Goal: Transaction & Acquisition: Purchase product/service

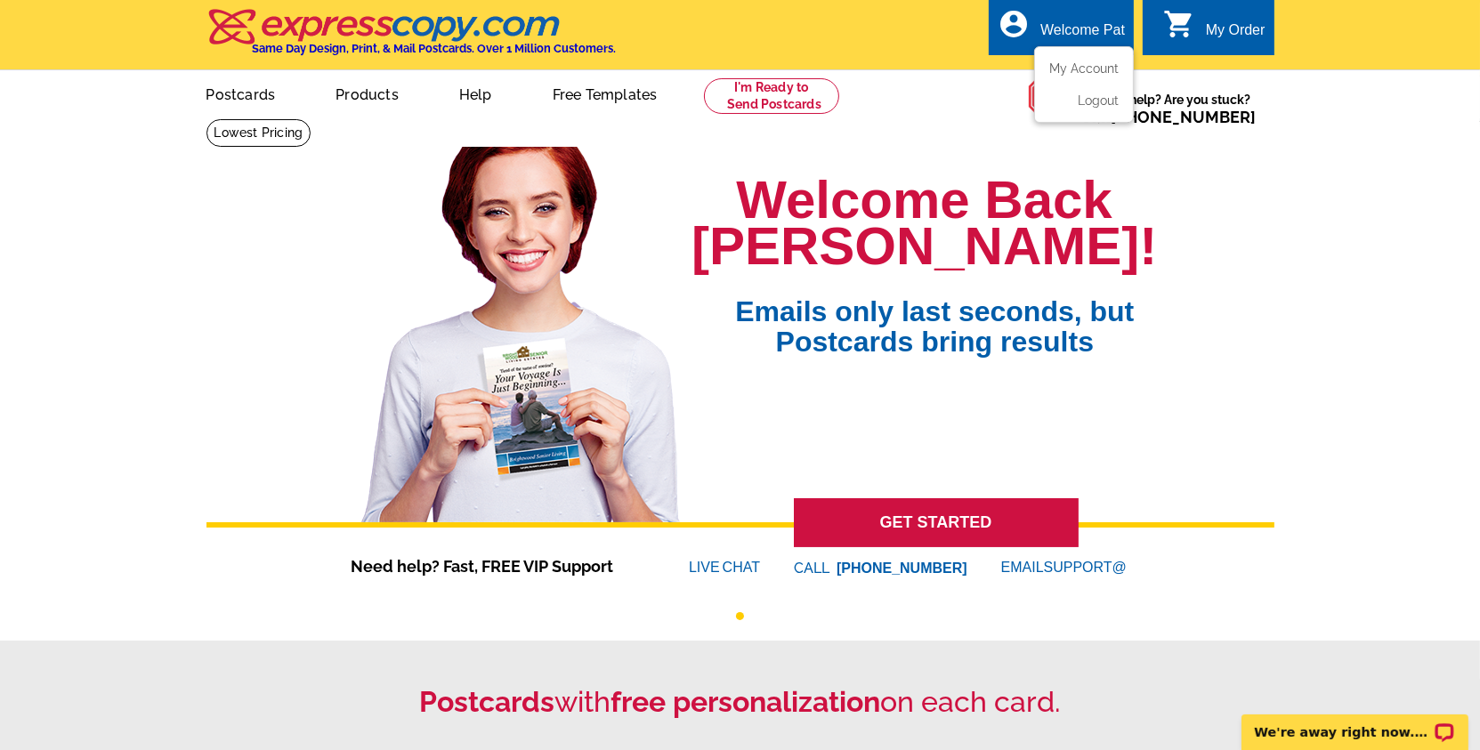
click at [1095, 36] on div "Welcome Pat" at bounding box center [1082, 34] width 85 height 25
click at [1095, 57] on ul "My Account Logout" at bounding box center [1084, 84] width 100 height 77
click at [1101, 69] on link "My Account" at bounding box center [1080, 69] width 77 height 16
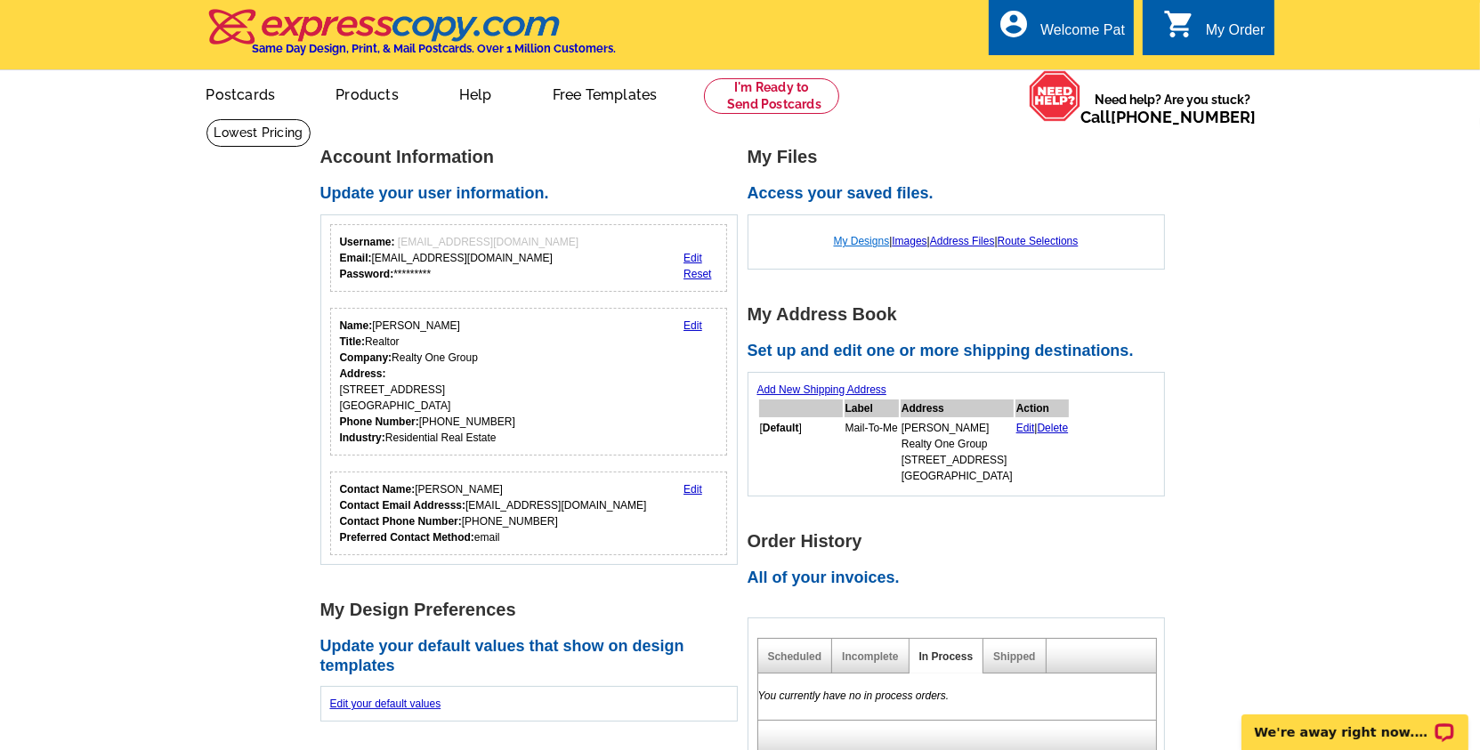
click at [841, 246] on link "My Designs" at bounding box center [862, 241] width 56 height 12
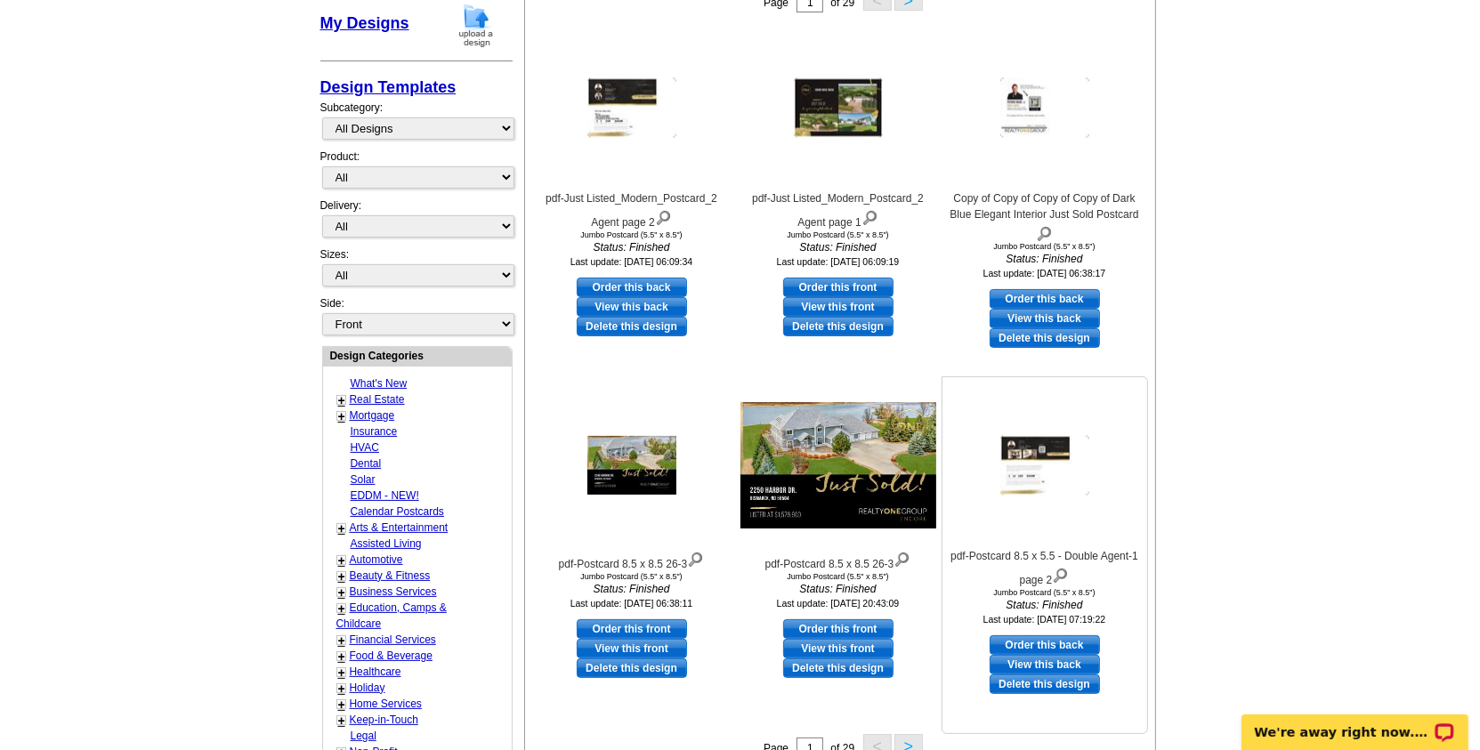
scroll to position [325, 0]
click at [653, 415] on div at bounding box center [632, 465] width 196 height 160
click at [652, 441] on img at bounding box center [631, 464] width 89 height 59
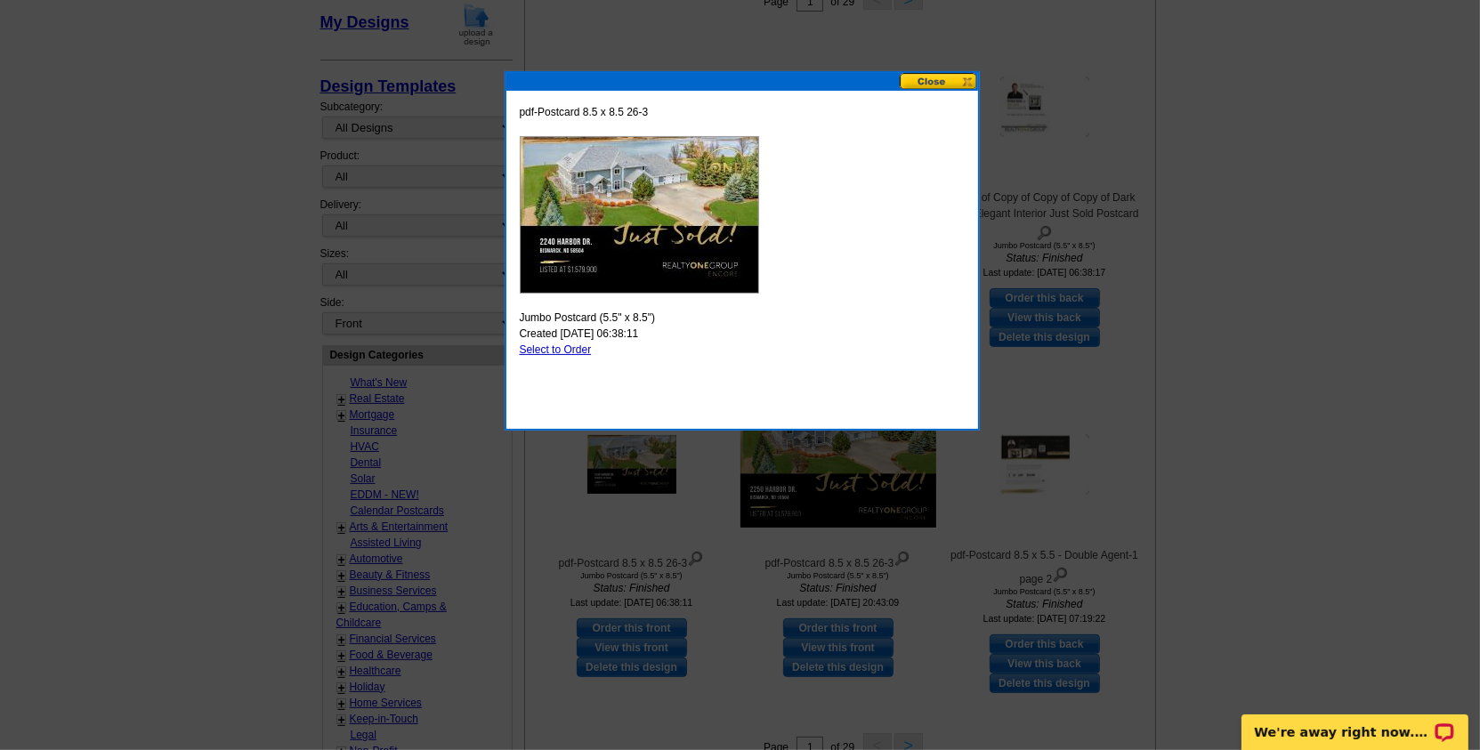
click at [946, 86] on button at bounding box center [939, 81] width 78 height 17
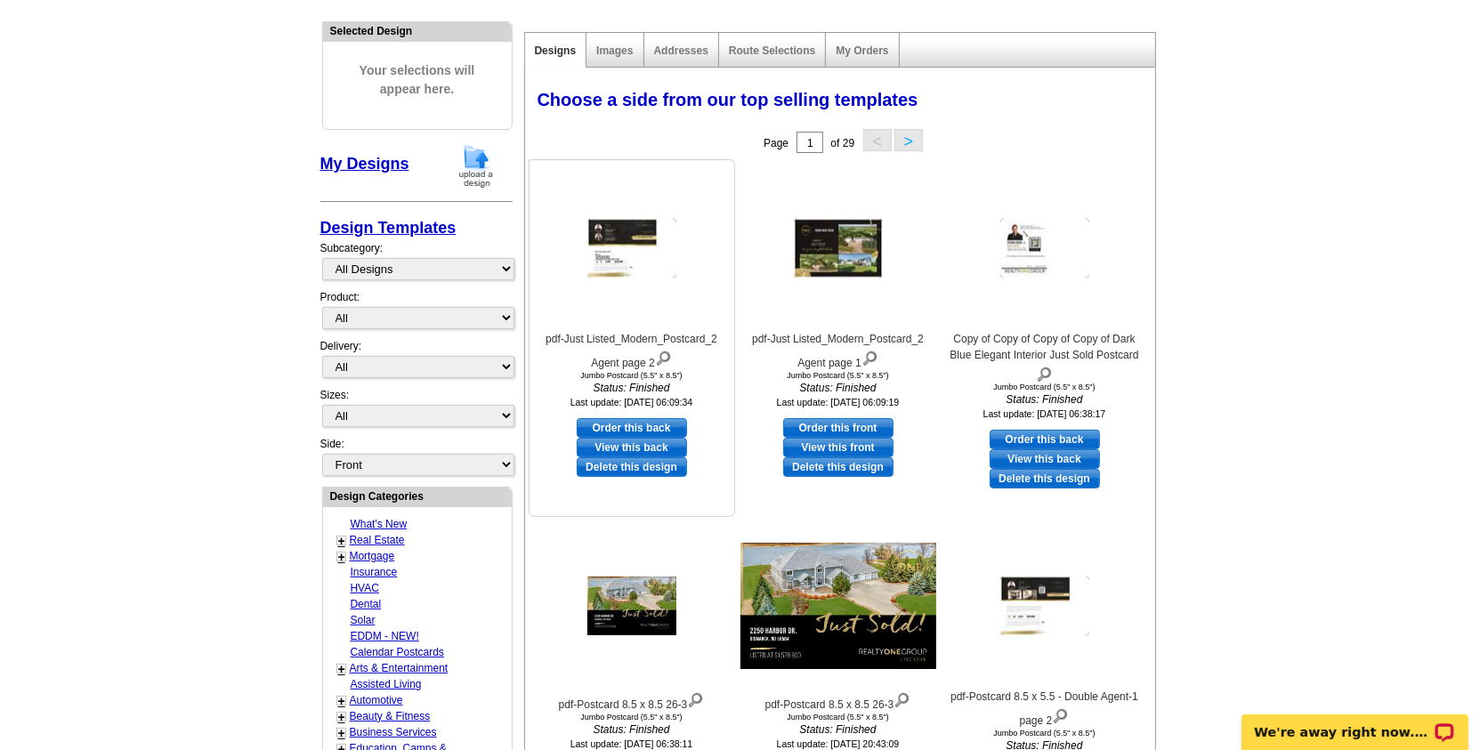
scroll to position [182, 0]
click at [388, 172] on div "My Designs" at bounding box center [416, 170] width 192 height 53
click at [390, 166] on link "My Designs" at bounding box center [364, 165] width 89 height 18
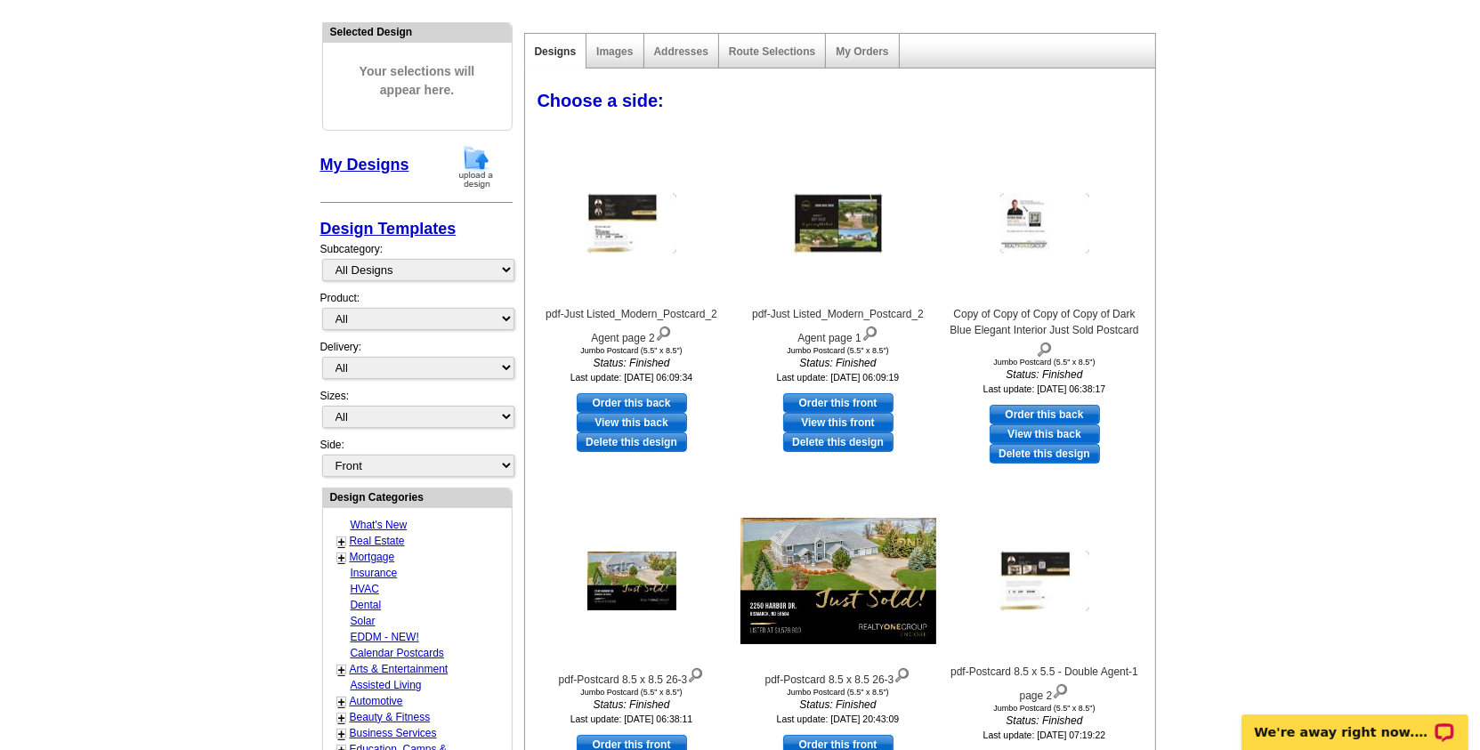
click at [476, 162] on img at bounding box center [476, 166] width 46 height 45
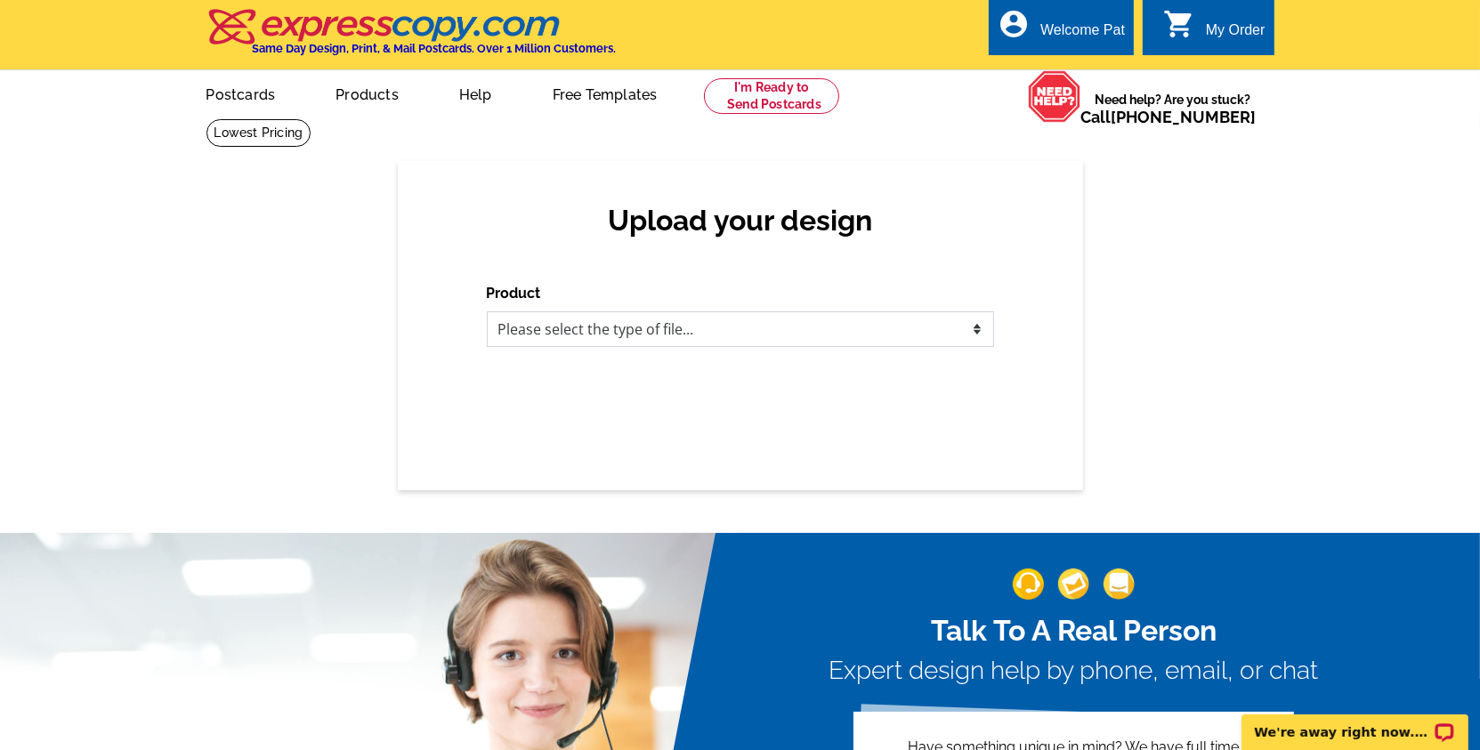
select select "1"
click option "Postcards" at bounding box center [0, 0] width 0 height 0
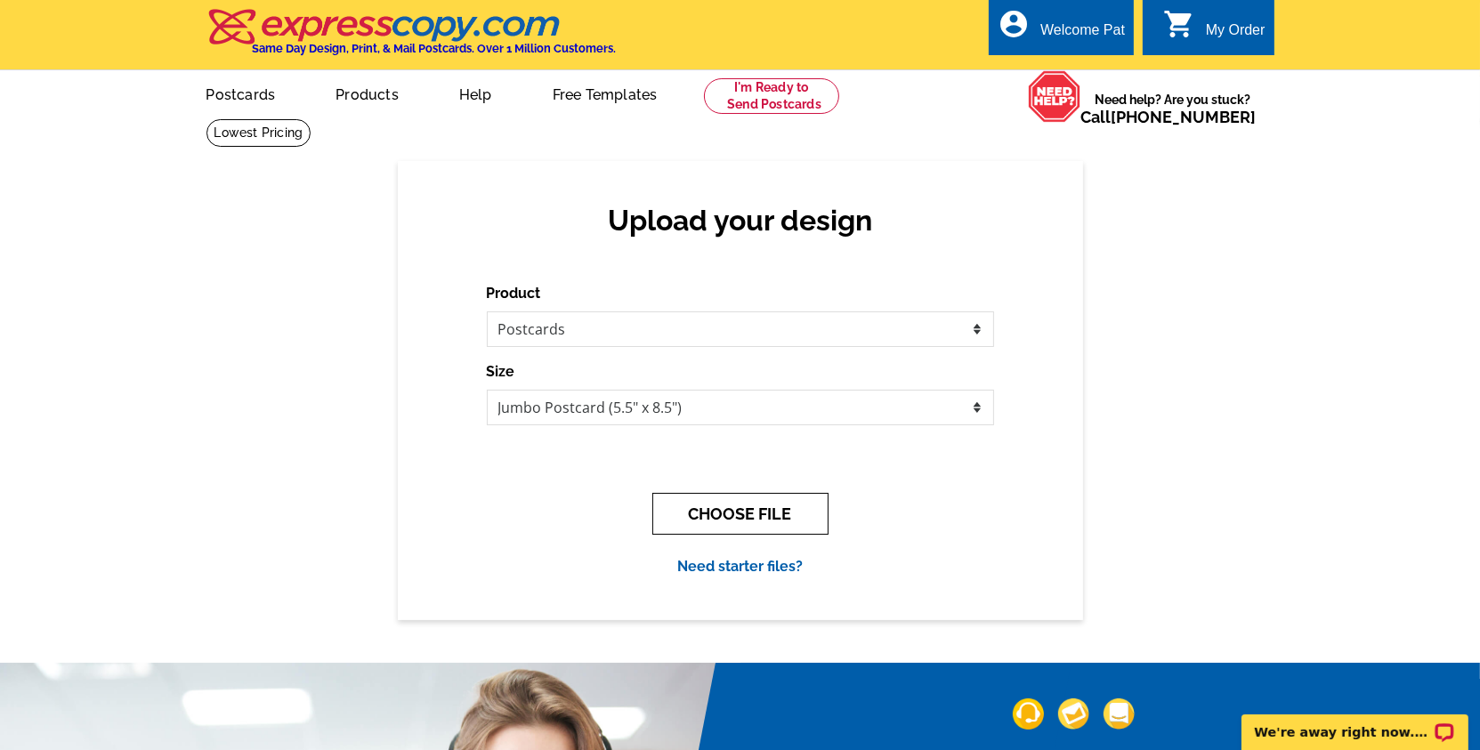
click at [716, 504] on button "CHOOSE FILE" at bounding box center [740, 514] width 176 height 42
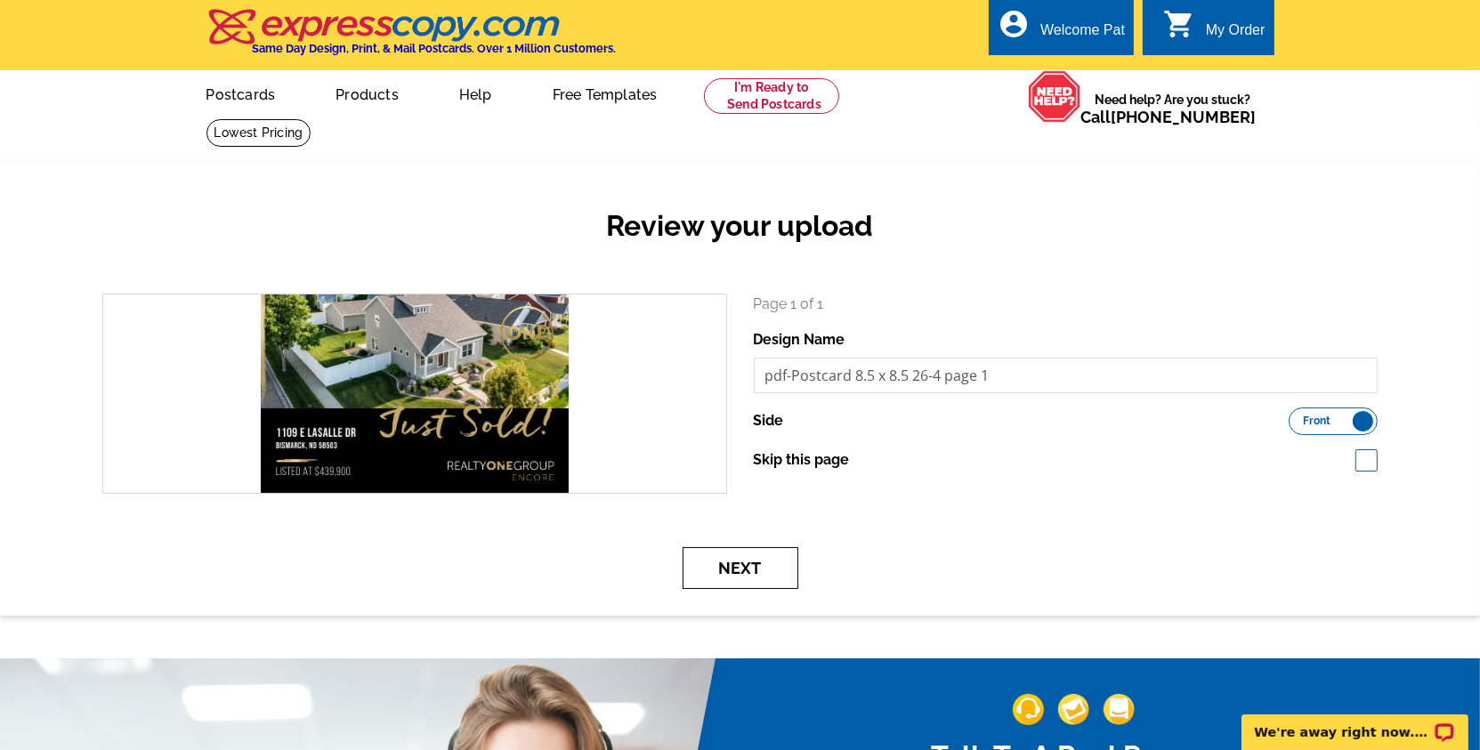
click at [758, 566] on button "Next" at bounding box center [741, 568] width 116 height 42
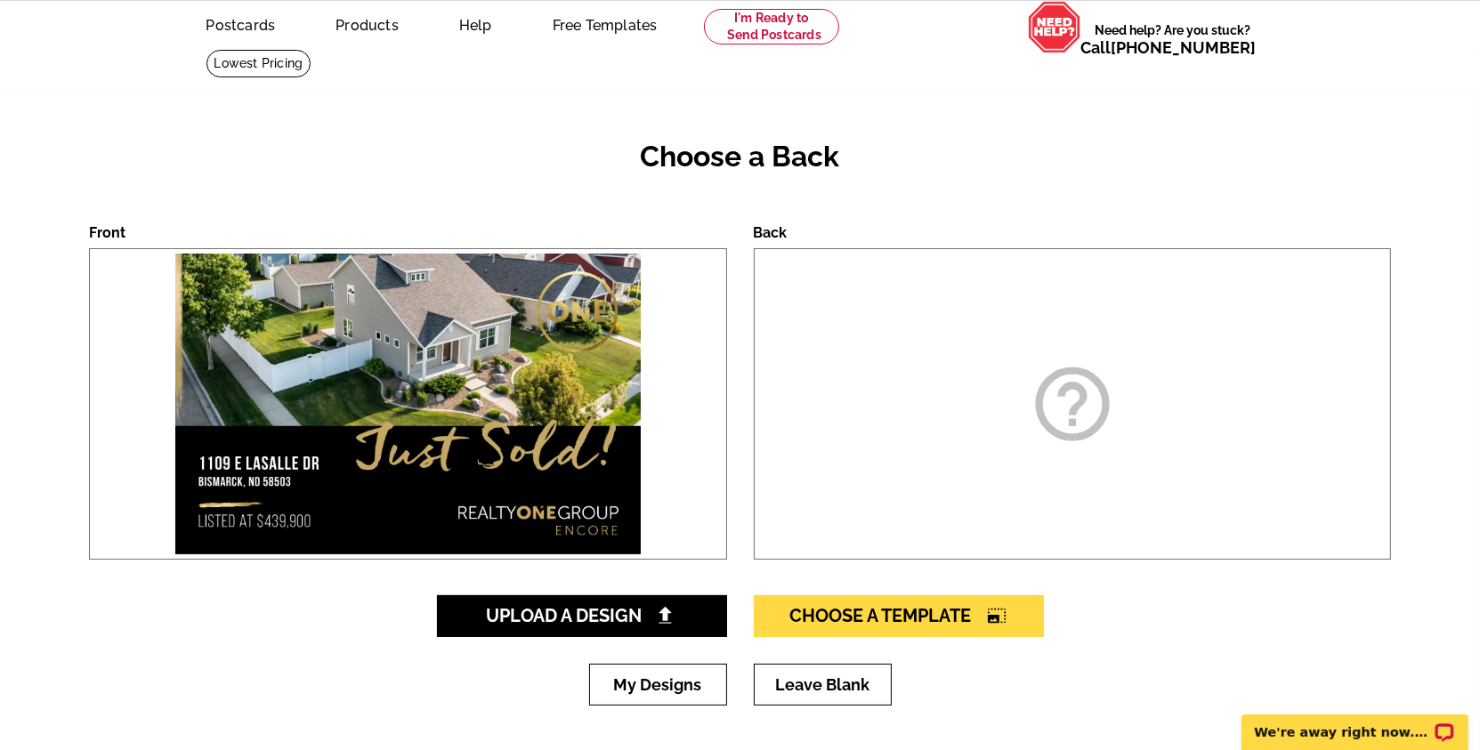
scroll to position [75, 0]
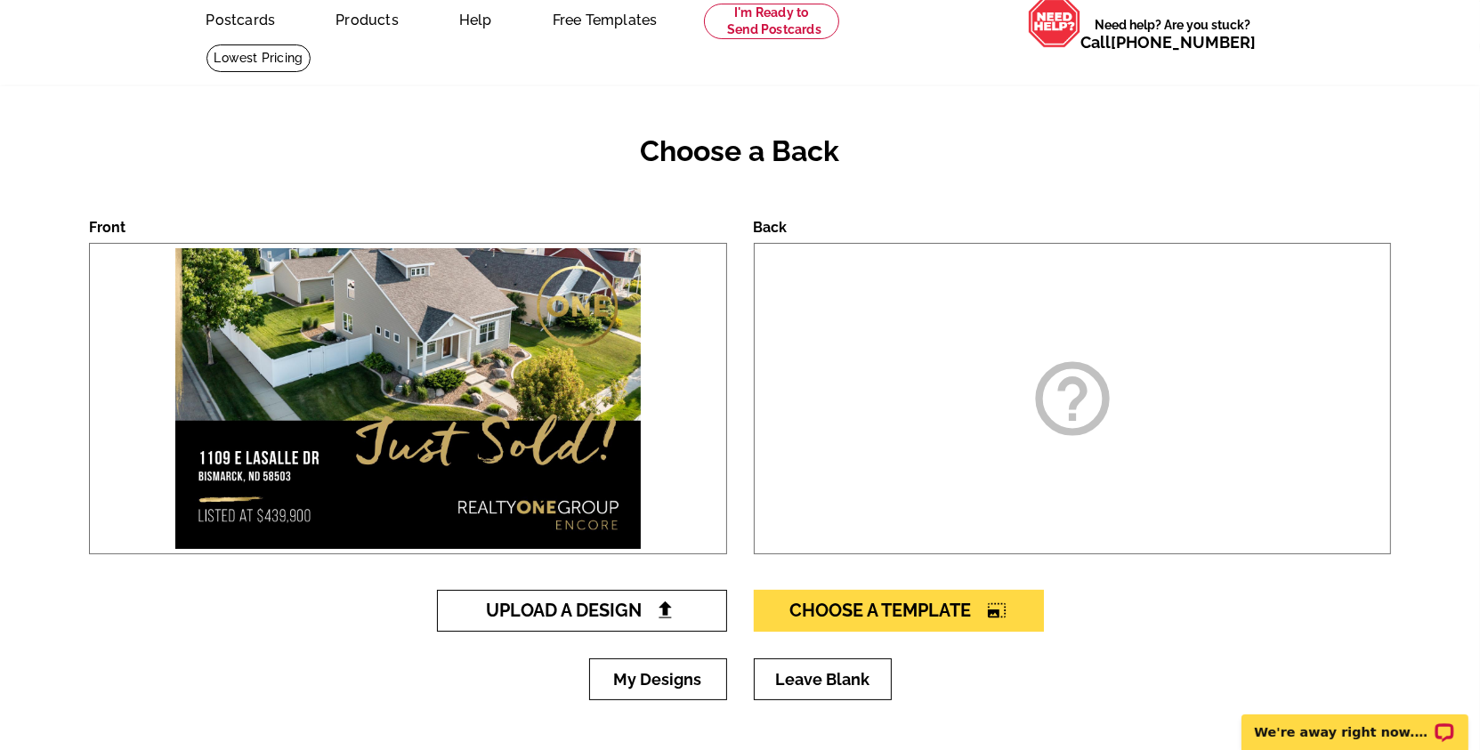
click at [703, 598] on link "Upload A Design" at bounding box center [582, 611] width 290 height 42
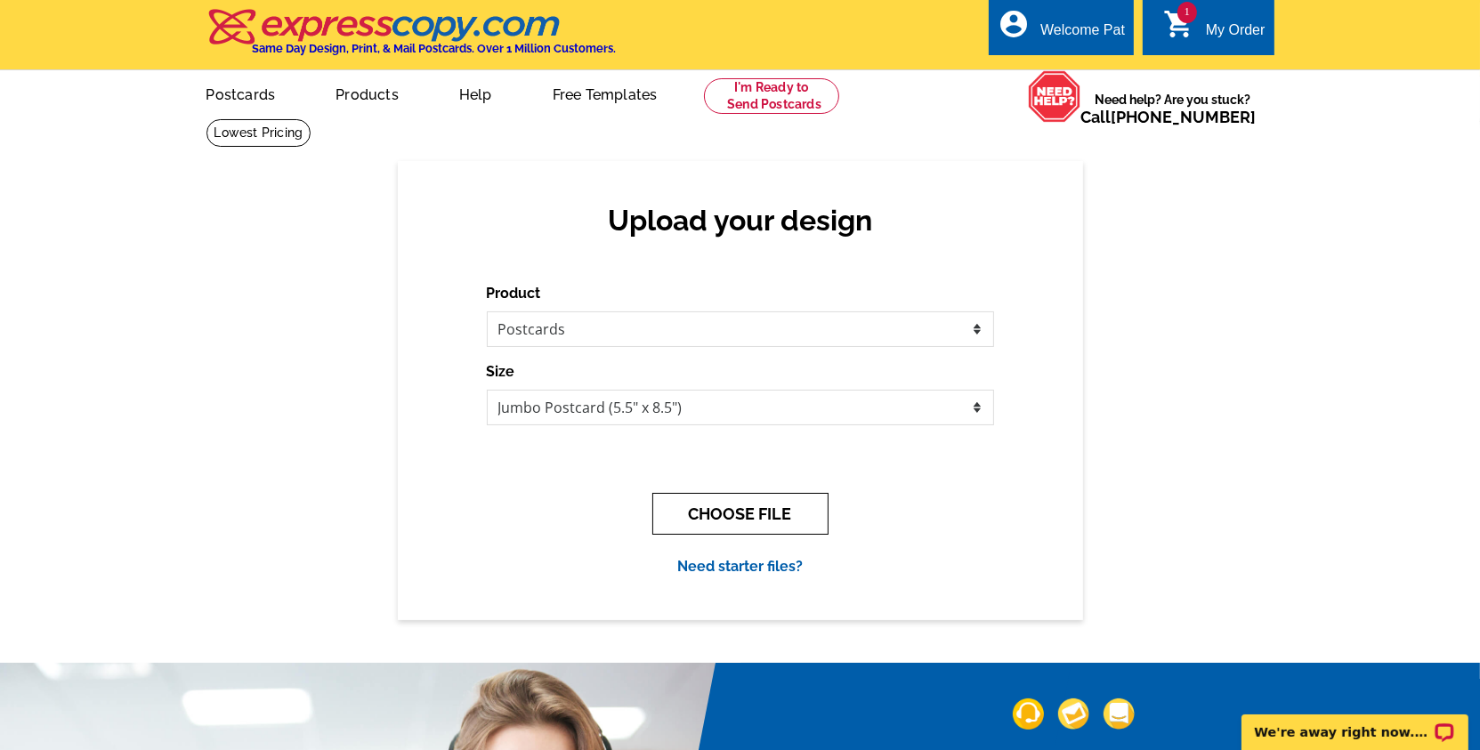
click at [753, 506] on button "CHOOSE FILE" at bounding box center [740, 514] width 176 height 42
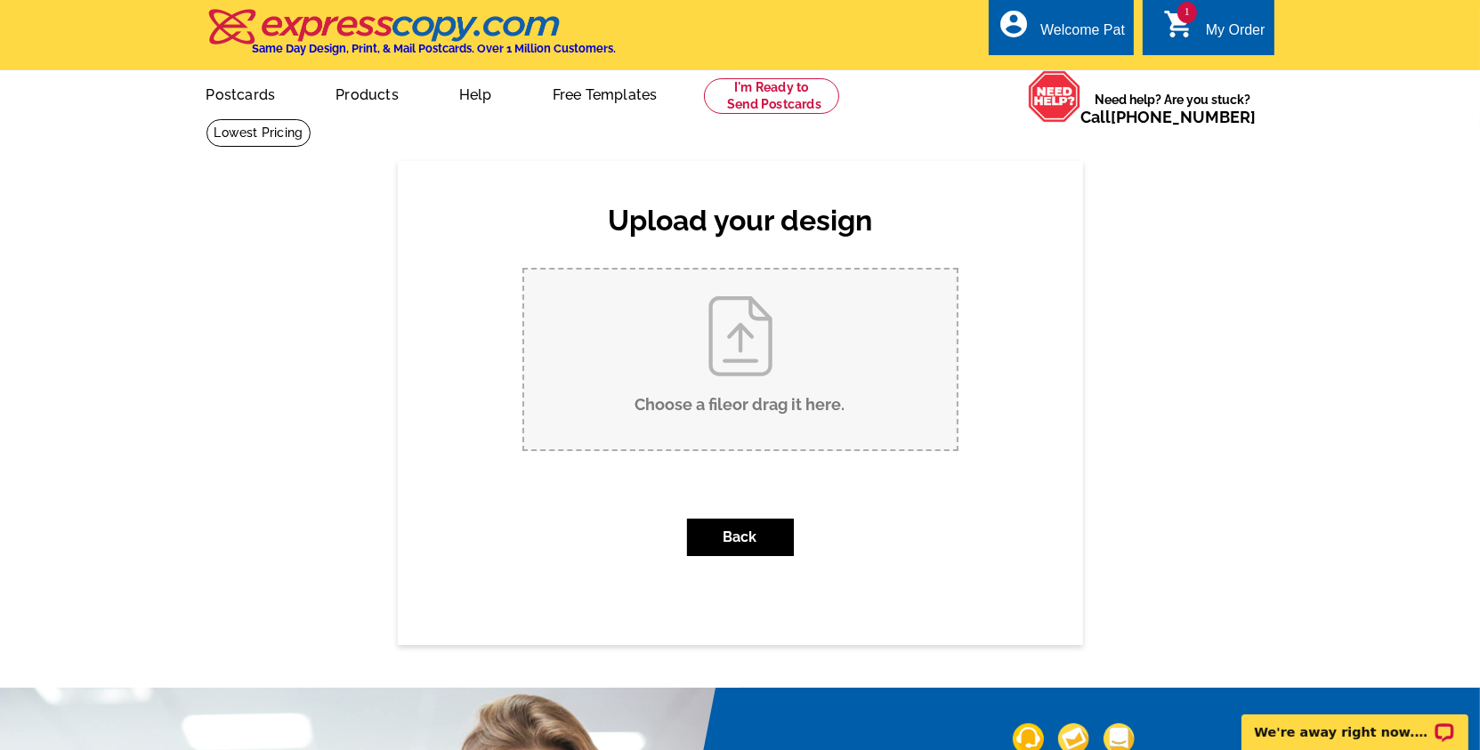
click at [697, 358] on input "Choose a file or drag it here ." at bounding box center [740, 360] width 433 height 180
type input "C:\fakepath\pdf-Postcard 8.5 x 8.5 26-4 page 2.pdf"
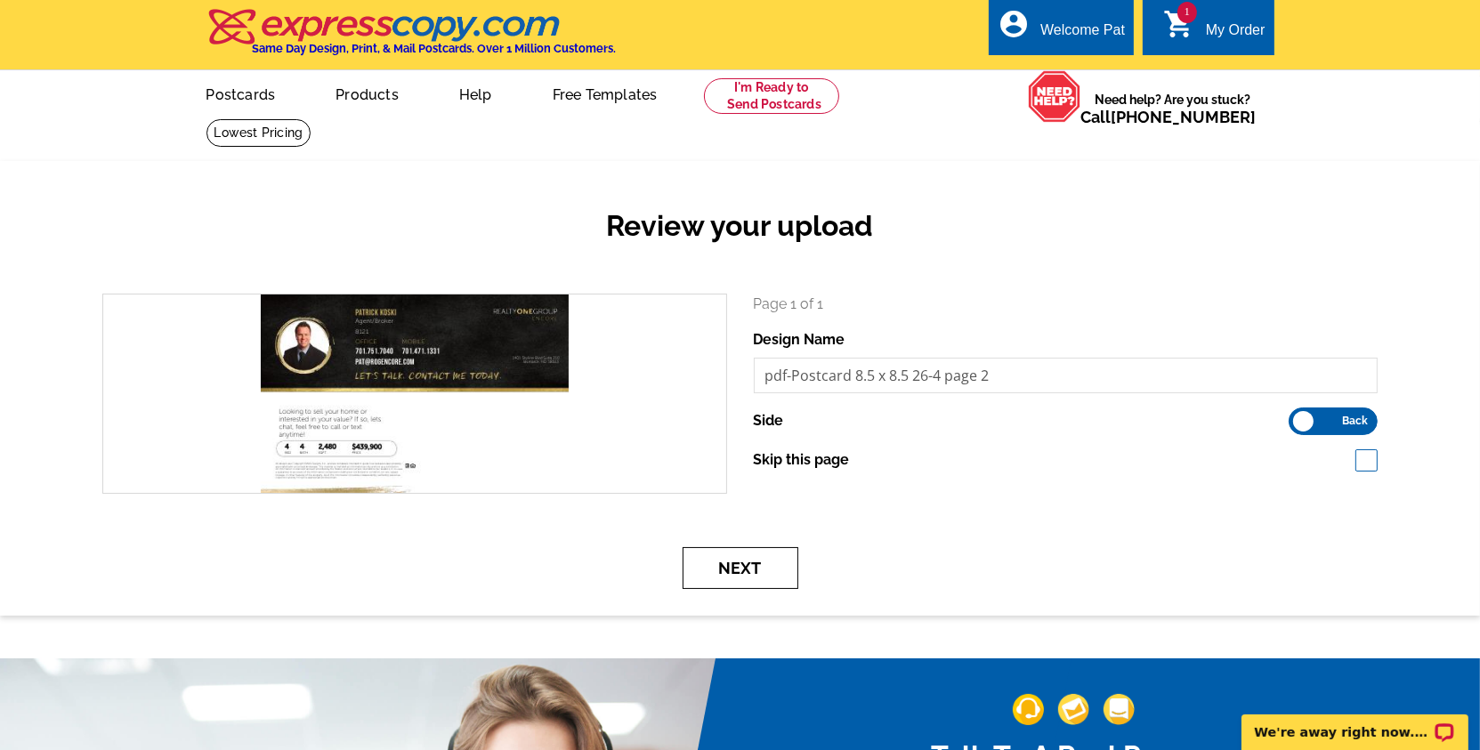
click at [792, 578] on button "Next" at bounding box center [741, 568] width 116 height 42
click at [782, 583] on button "Next" at bounding box center [741, 568] width 116 height 42
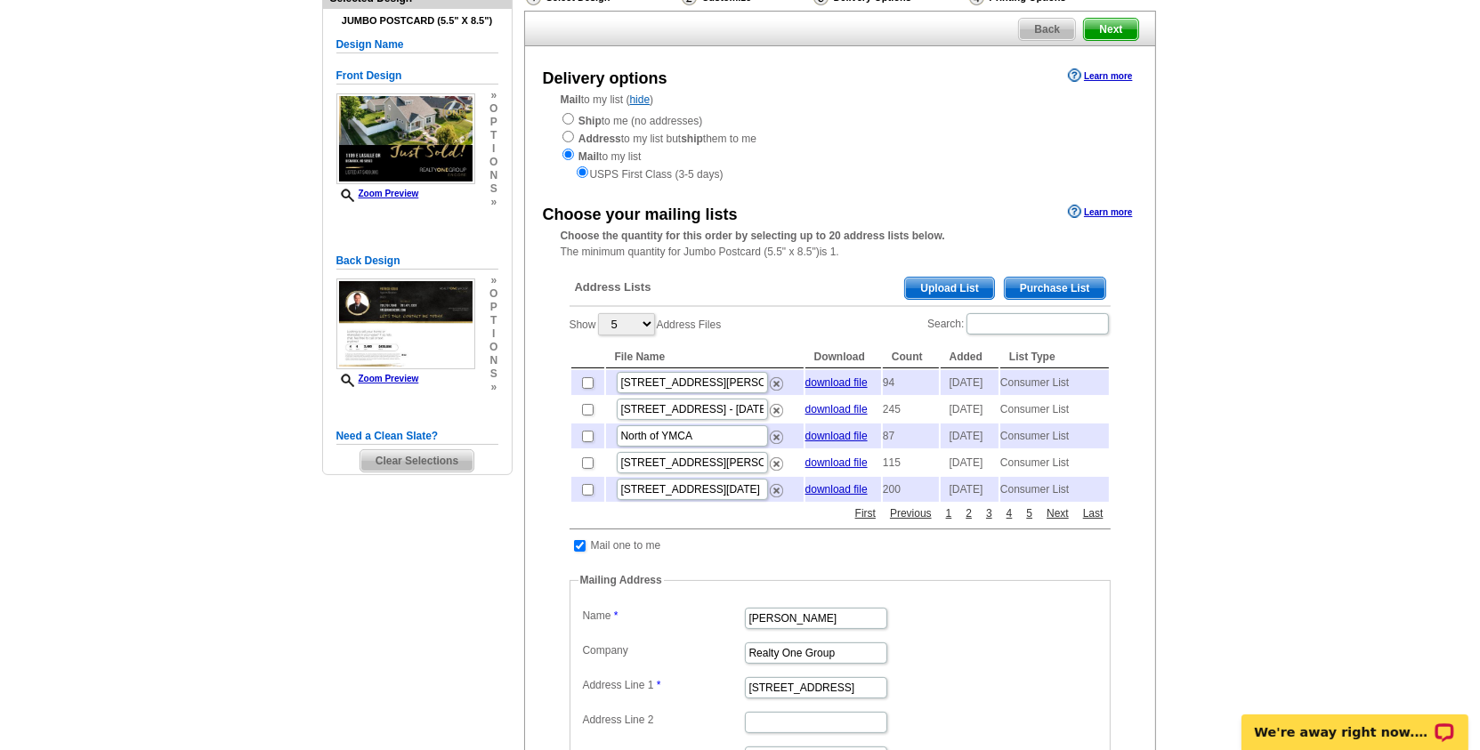
scroll to position [164, 0]
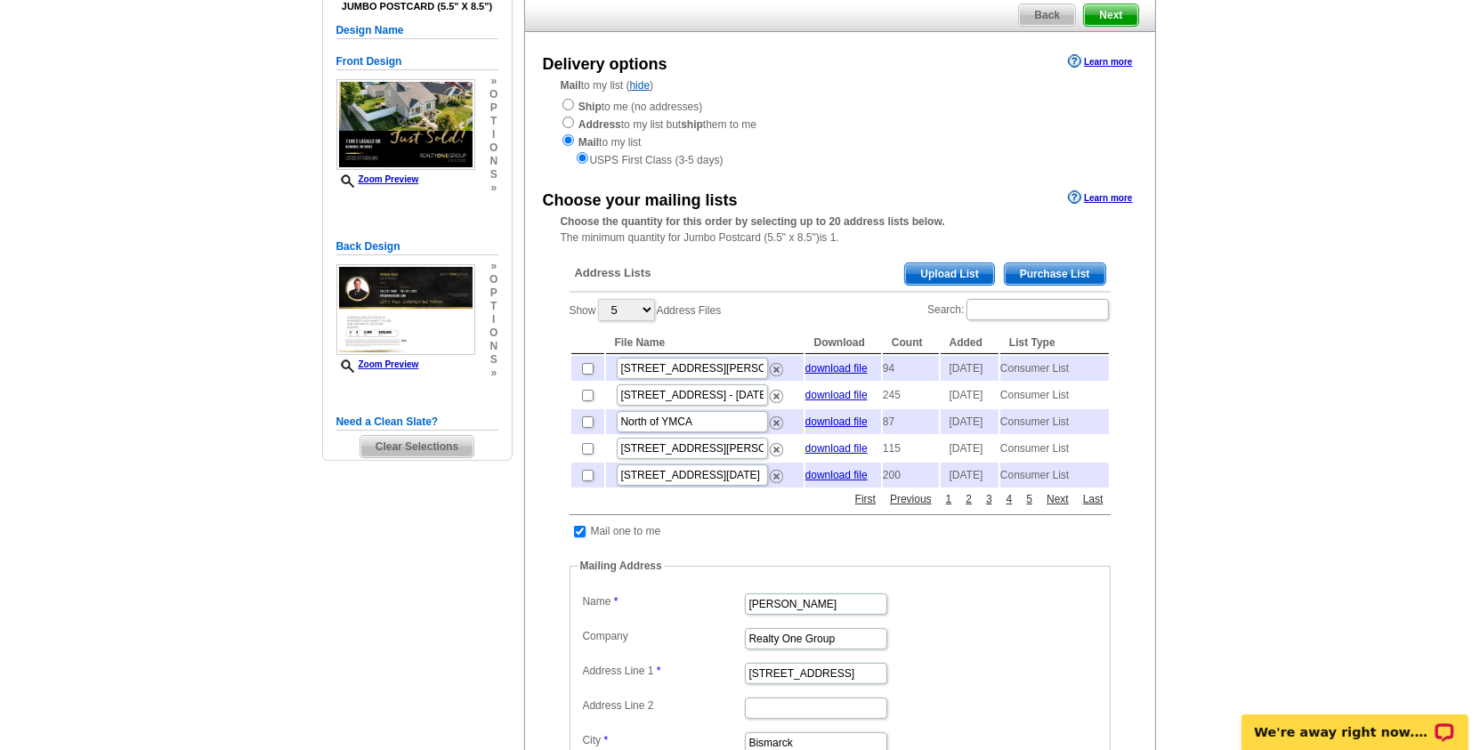
click at [1035, 268] on span "Purchase List" at bounding box center [1055, 273] width 101 height 21
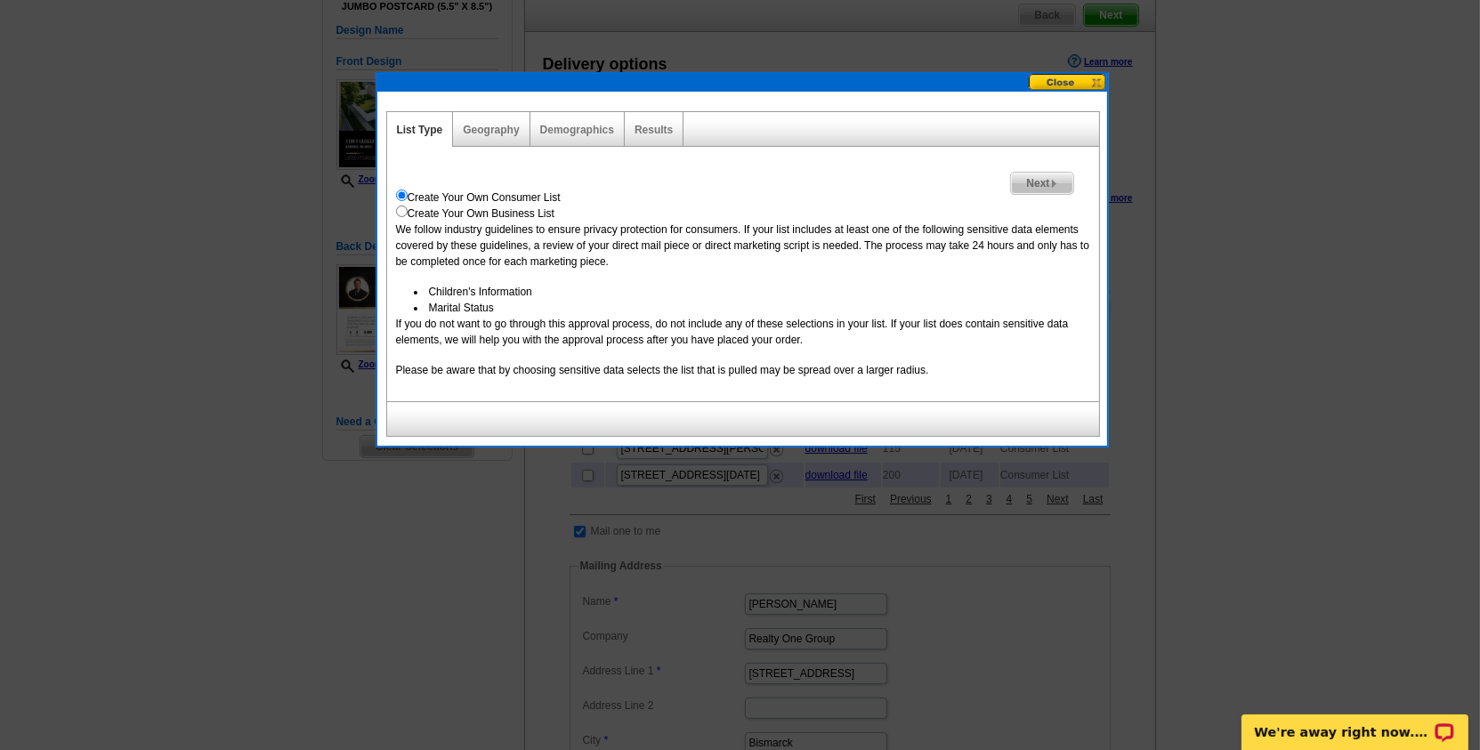
click at [1031, 180] on span "Next" at bounding box center [1041, 183] width 61 height 21
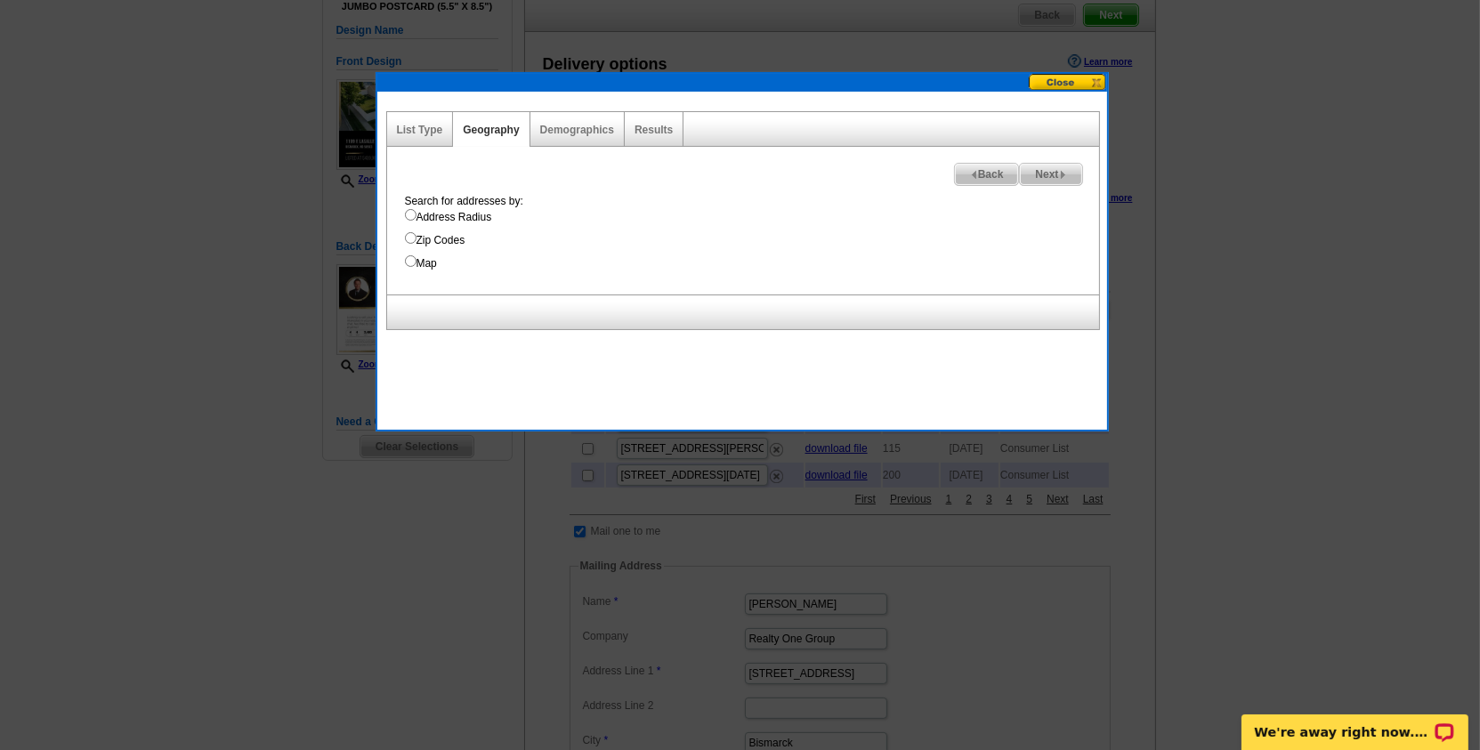
click at [417, 213] on label "Address Radius" at bounding box center [752, 217] width 694 height 16
click at [417, 213] on input "Address Radius" at bounding box center [411, 215] width 12 height 12
radio input "true"
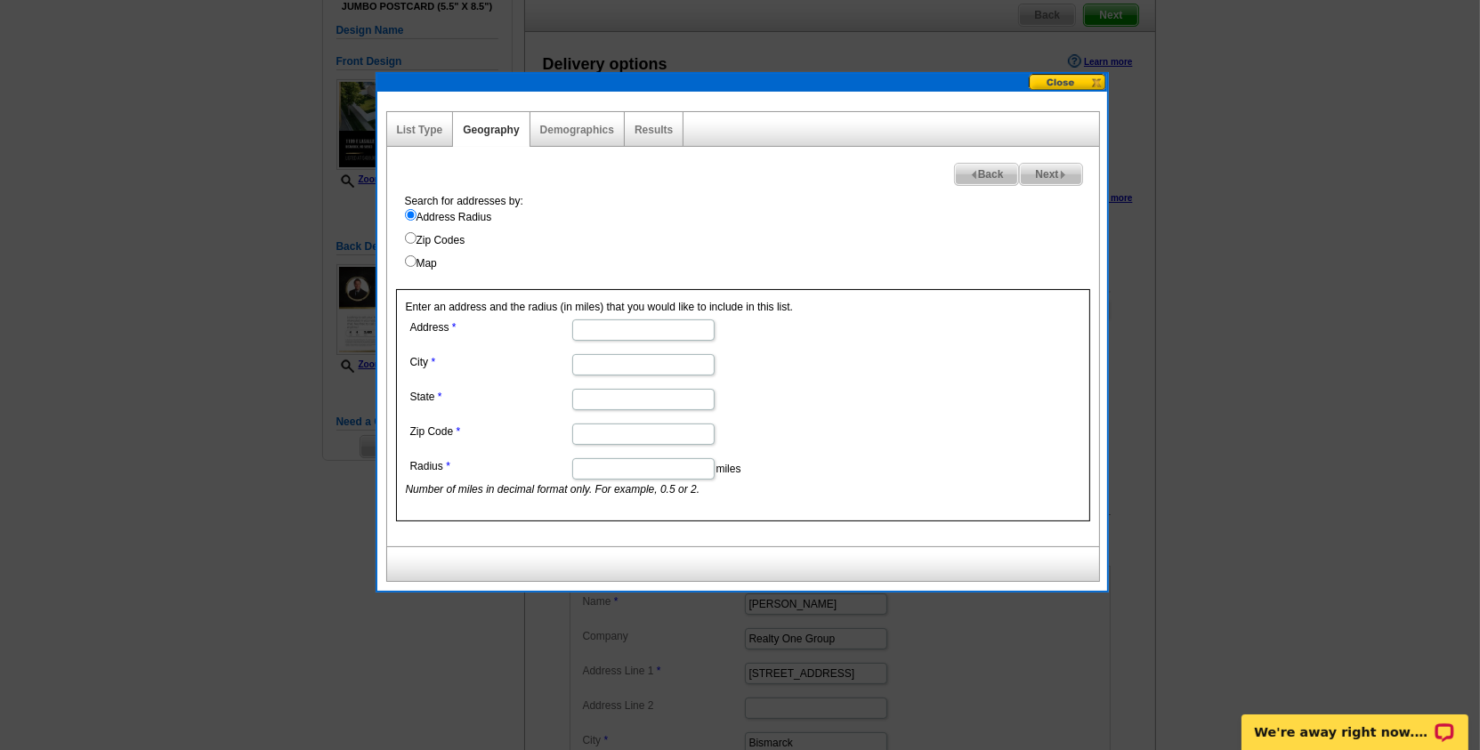
click at [412, 256] on input "Map" at bounding box center [411, 261] width 12 height 12
radio input "true"
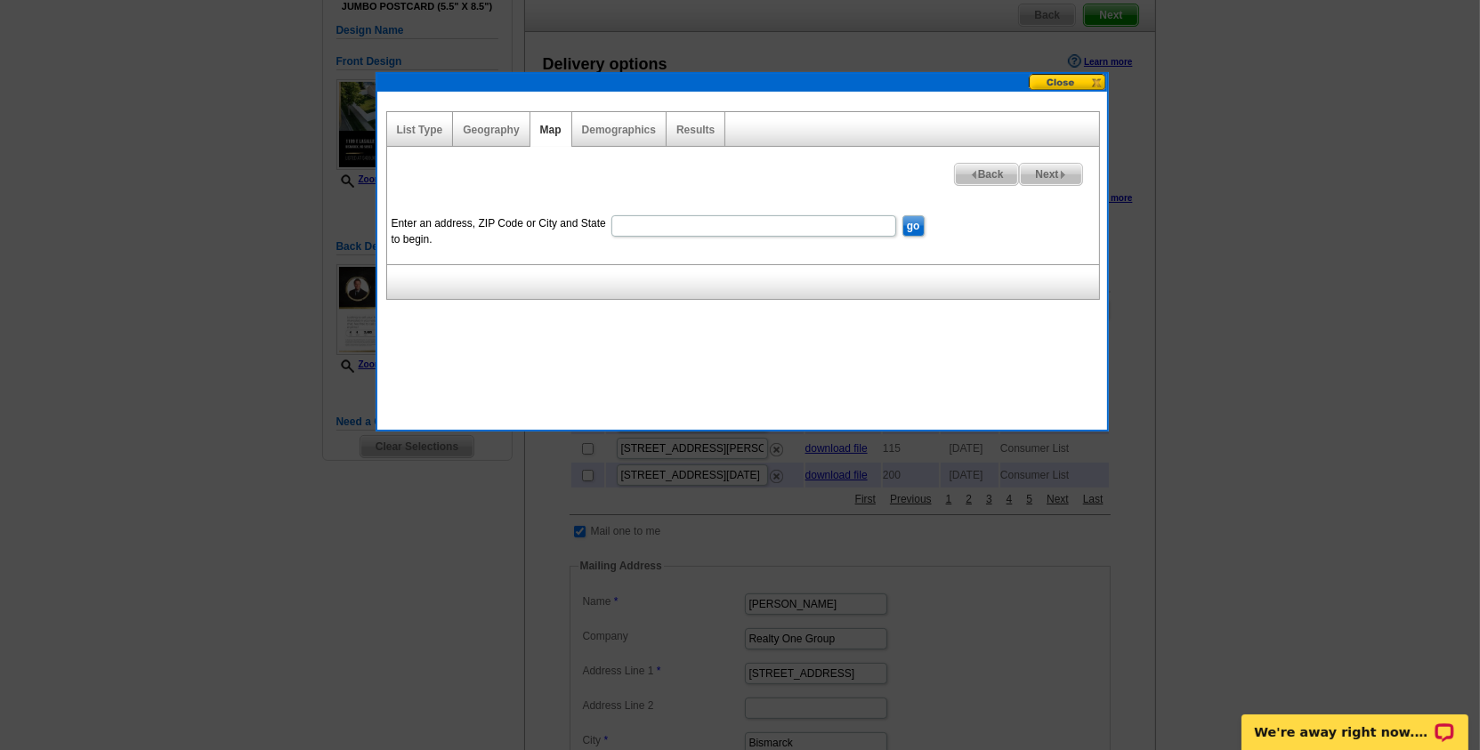
click at [633, 223] on input "Enter an address, ZIP Code or City and State to begin." at bounding box center [753, 225] width 285 height 21
type input "1109 E Lasalle Dr. Bismarck, ND"
click at [903, 215] on input "go" at bounding box center [914, 225] width 22 height 21
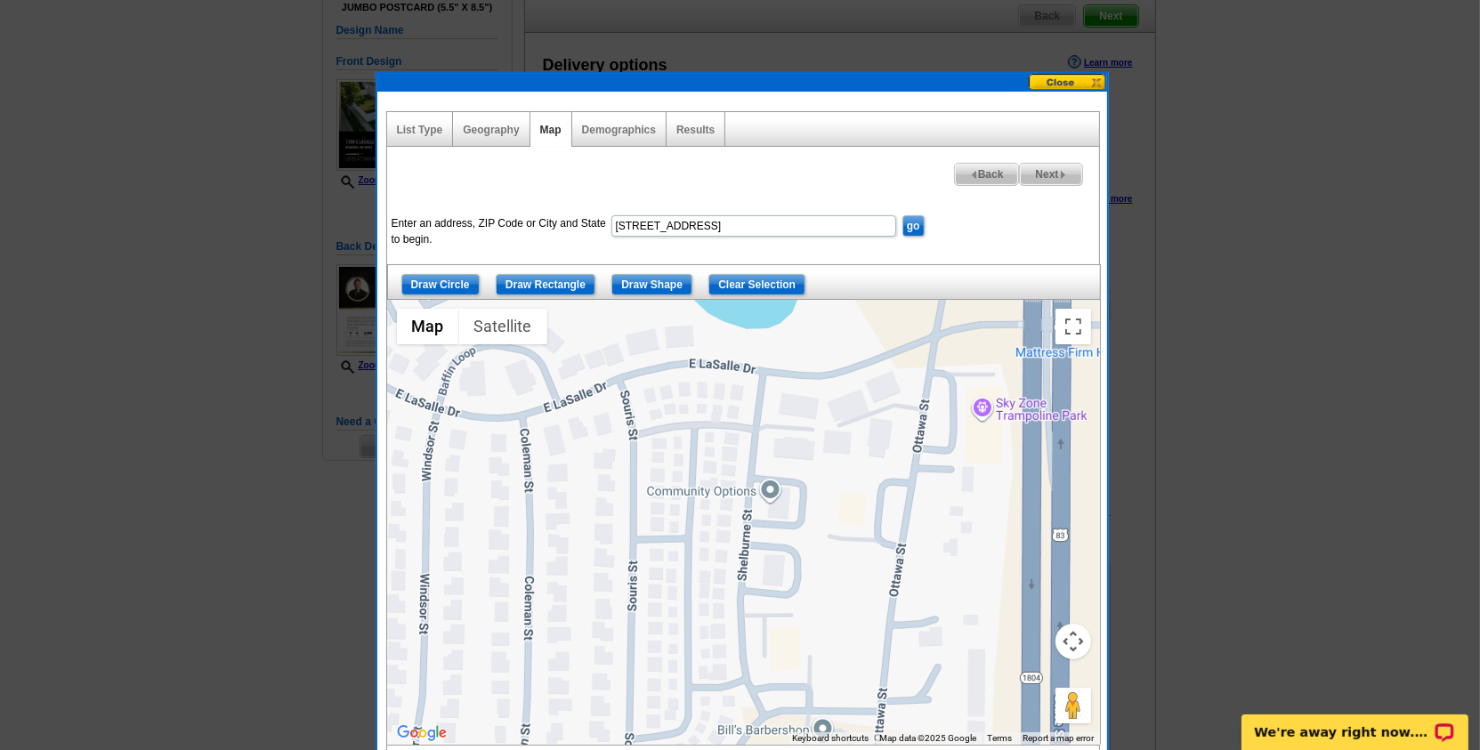
drag, startPoint x: 779, startPoint y: 497, endPoint x: 781, endPoint y: 336, distance: 160.2
click at [781, 336] on div at bounding box center [744, 522] width 712 height 445
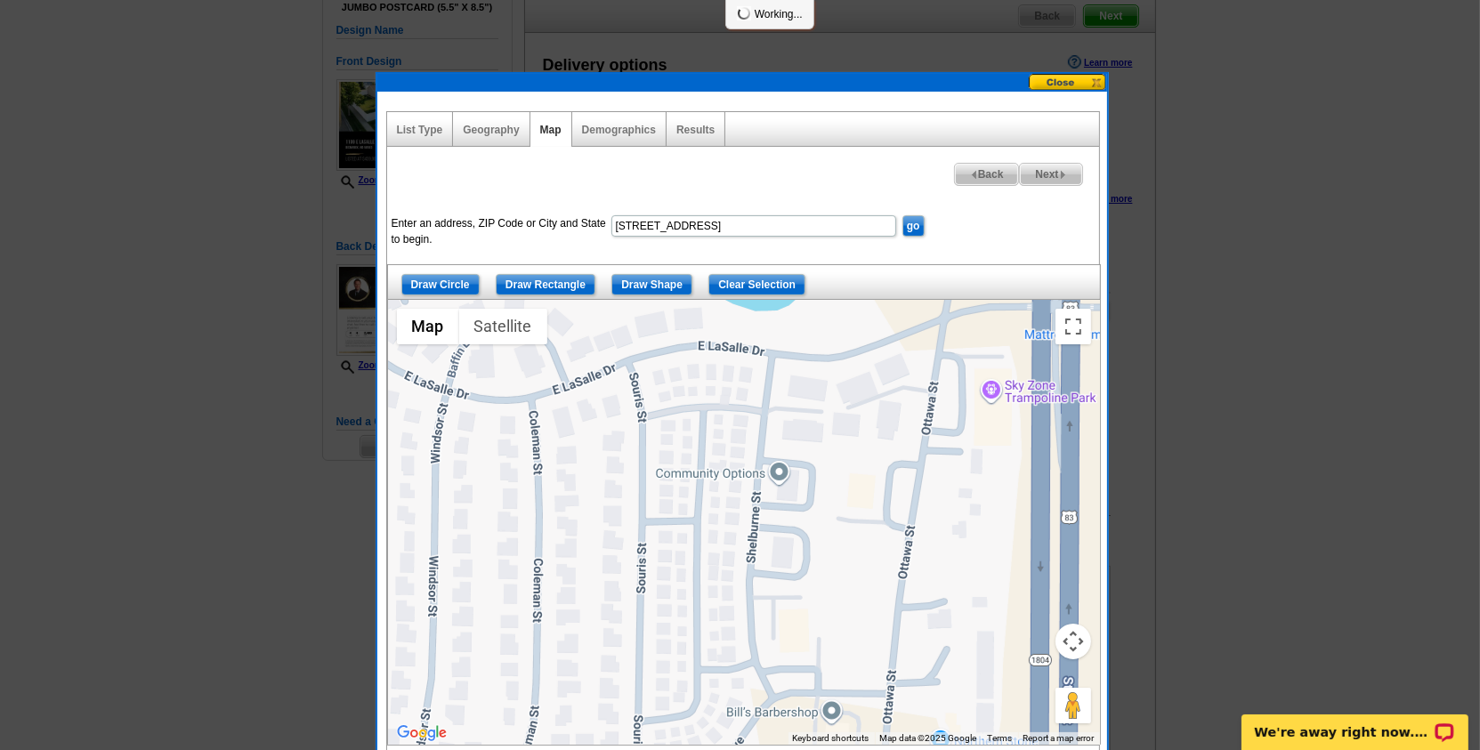
click at [753, 438] on div at bounding box center [744, 522] width 712 height 445
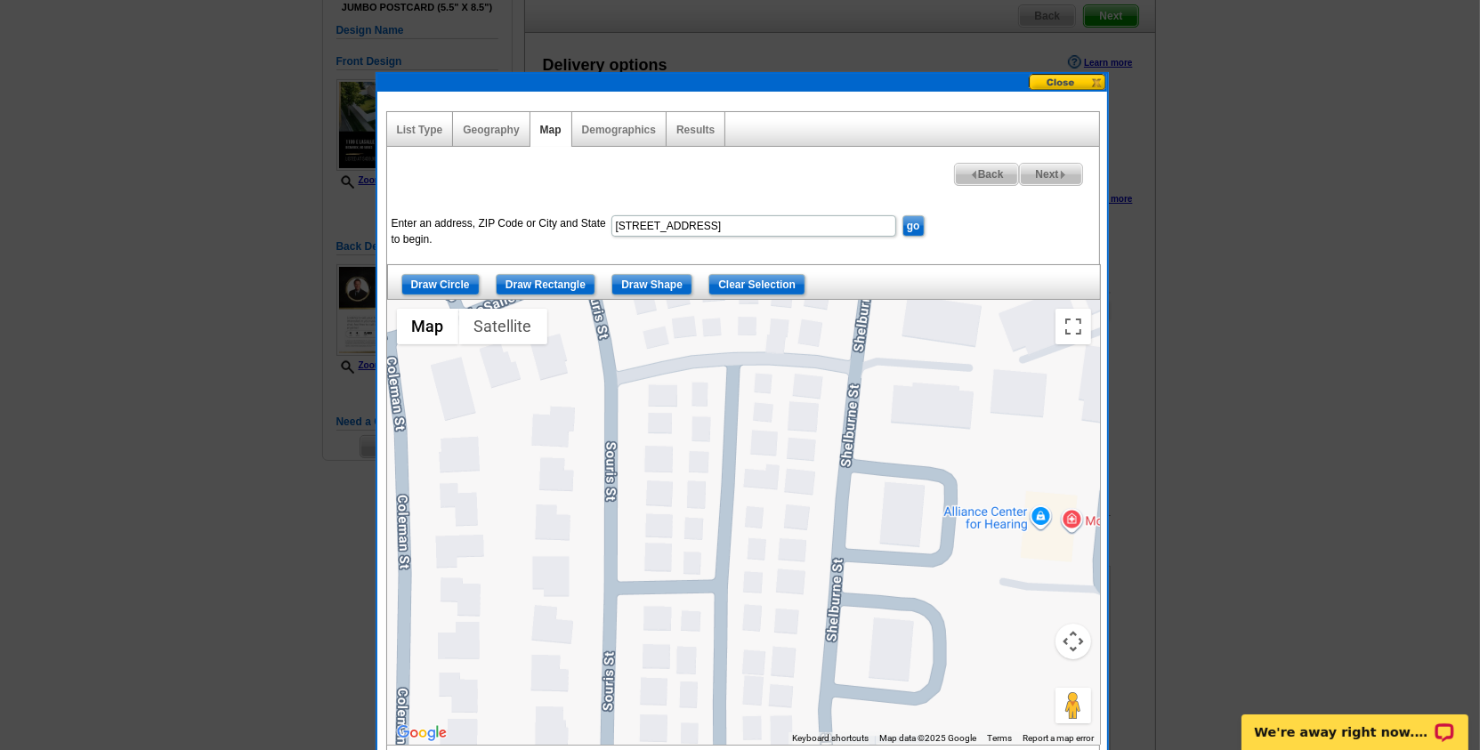
drag, startPoint x: 692, startPoint y: 431, endPoint x: 776, endPoint y: 415, distance: 86.1
click at [776, 415] on div at bounding box center [744, 522] width 712 height 445
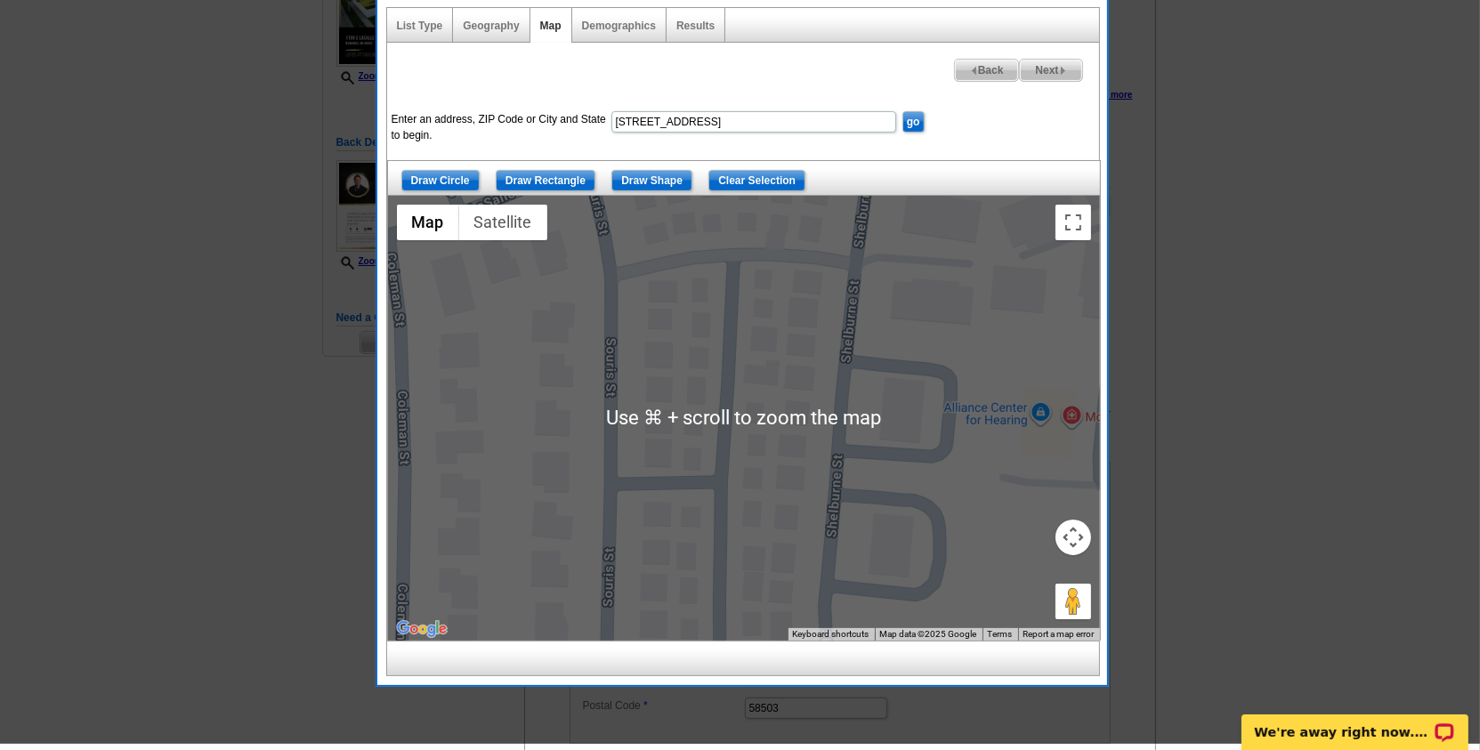
scroll to position [258, 0]
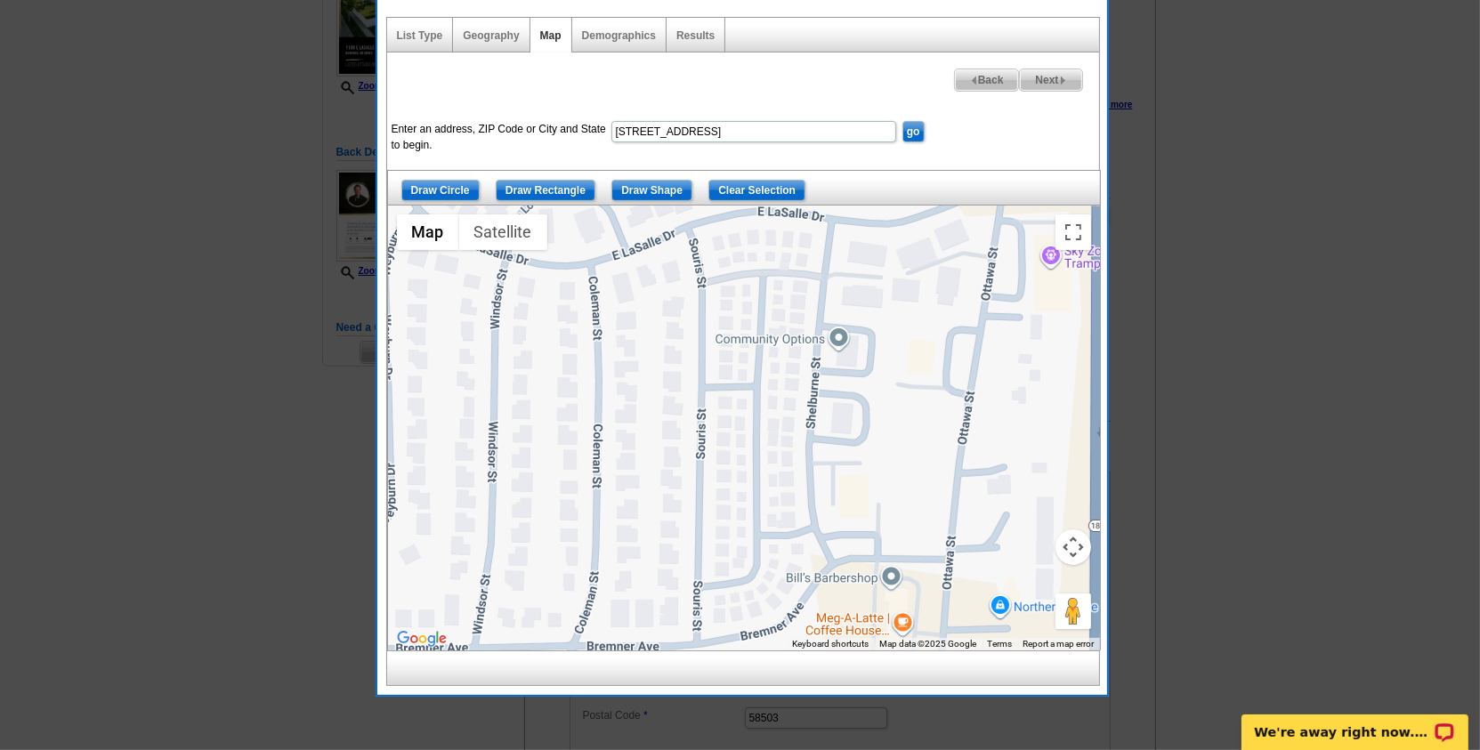
drag, startPoint x: 806, startPoint y: 381, endPoint x: 801, endPoint y: 353, distance: 27.9
click at [801, 353] on div at bounding box center [744, 428] width 712 height 445
click at [635, 187] on input "Draw Shape" at bounding box center [651, 190] width 81 height 21
click at [784, 218] on div at bounding box center [744, 428] width 712 height 445
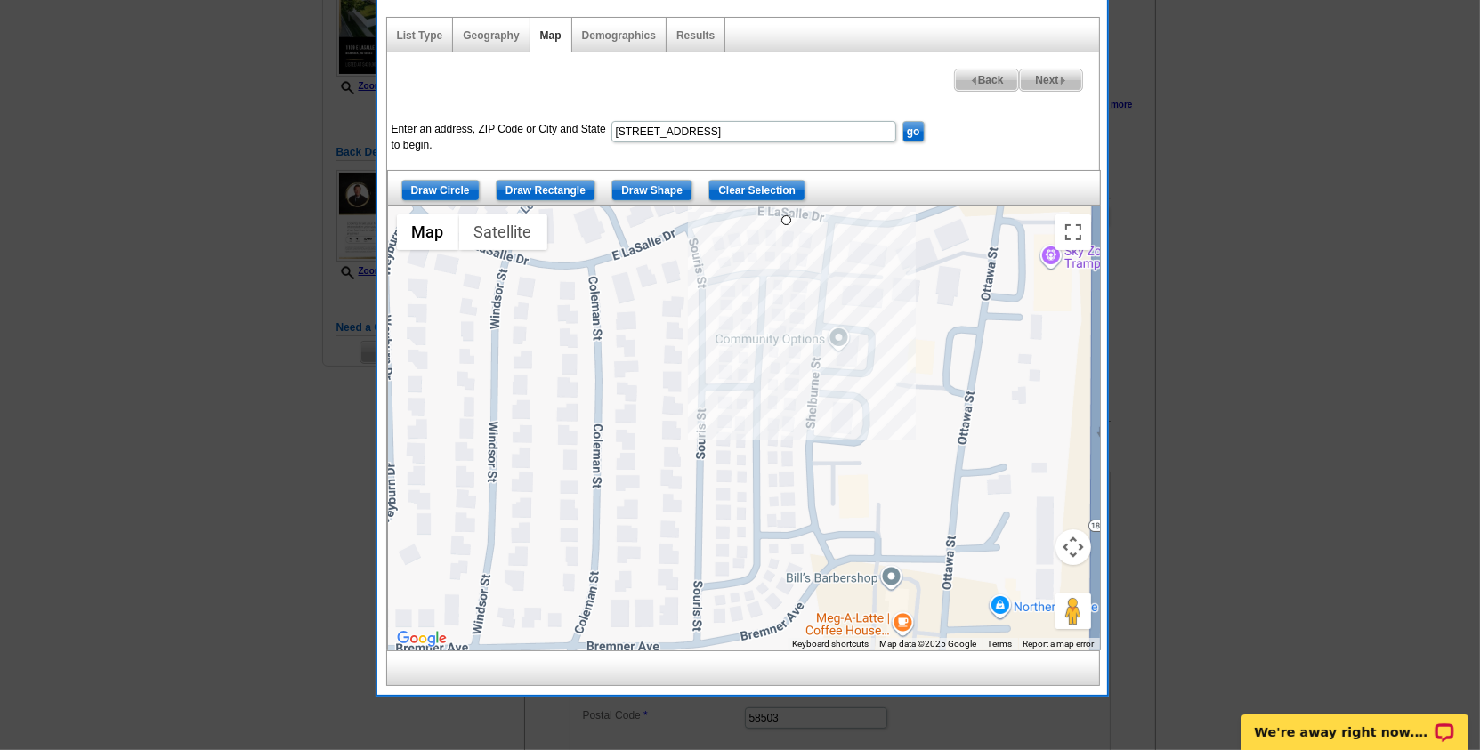
click at [788, 276] on div at bounding box center [744, 428] width 712 height 445
click at [811, 285] on div at bounding box center [744, 428] width 712 height 445
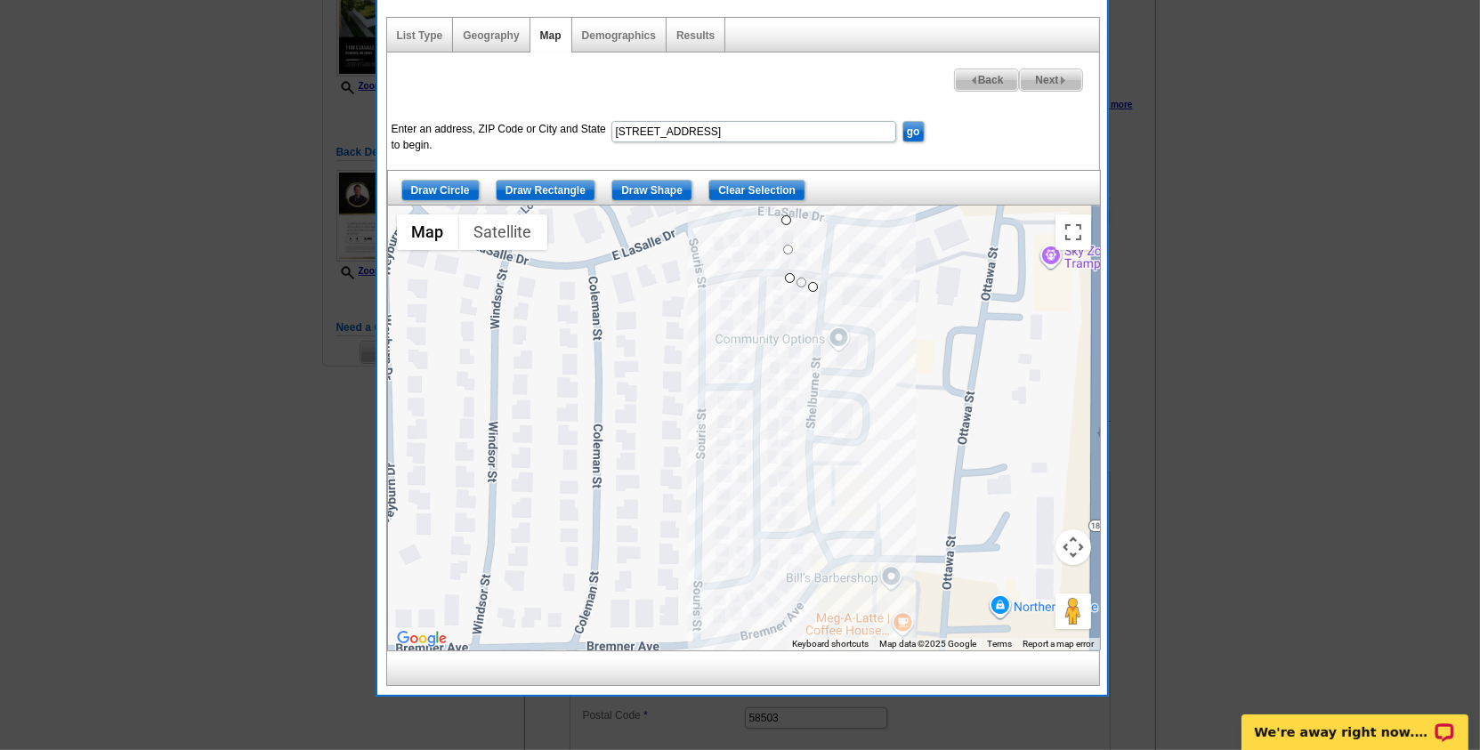
click at [814, 601] on div at bounding box center [744, 428] width 712 height 445
click at [767, 618] on div at bounding box center [744, 428] width 712 height 445
click at [758, 592] on div at bounding box center [744, 428] width 712 height 445
click at [745, 576] on div at bounding box center [744, 428] width 712 height 445
click at [724, 593] on div at bounding box center [744, 428] width 712 height 445
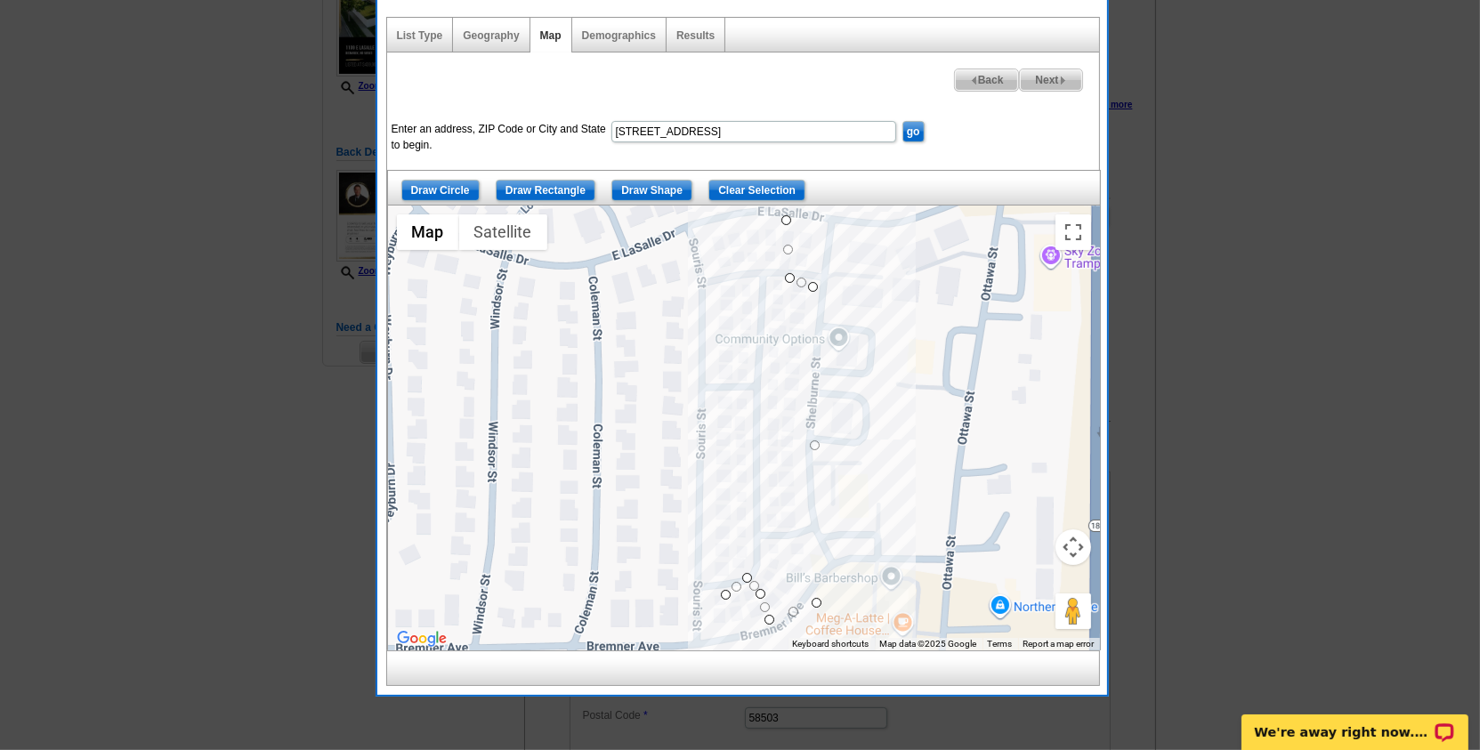
click at [726, 626] on div at bounding box center [744, 428] width 712 height 445
click at [697, 626] on div at bounding box center [744, 428] width 712 height 445
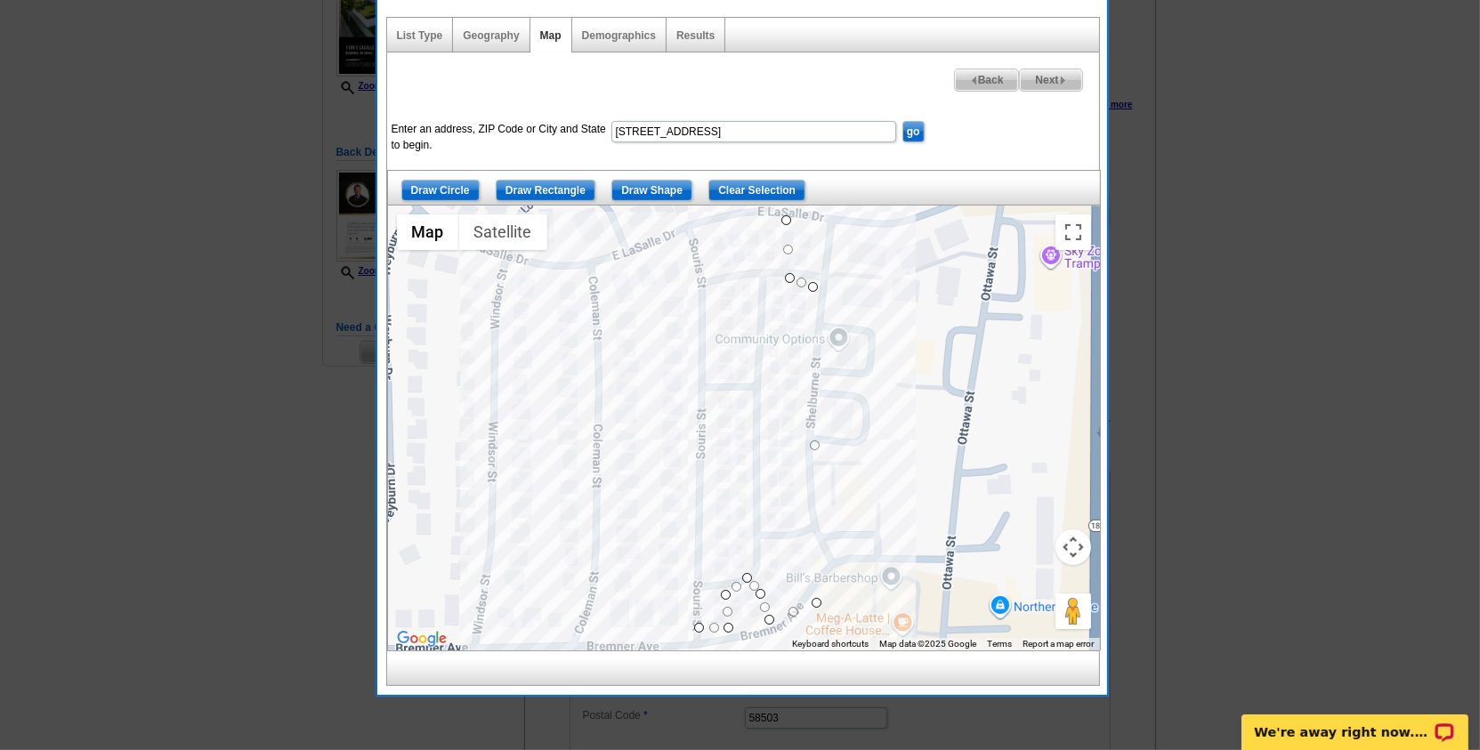
click at [693, 228] on div at bounding box center [744, 428] width 712 height 445
click at [785, 217] on div at bounding box center [744, 428] width 712 height 445
drag, startPoint x: 765, startPoint y: 610, endPoint x: 773, endPoint y: 603, distance: 10.1
click at [773, 428] on div at bounding box center [1100, 428] width 712 height 0
click at [744, 428] on div at bounding box center [1100, 428] width 712 height 0
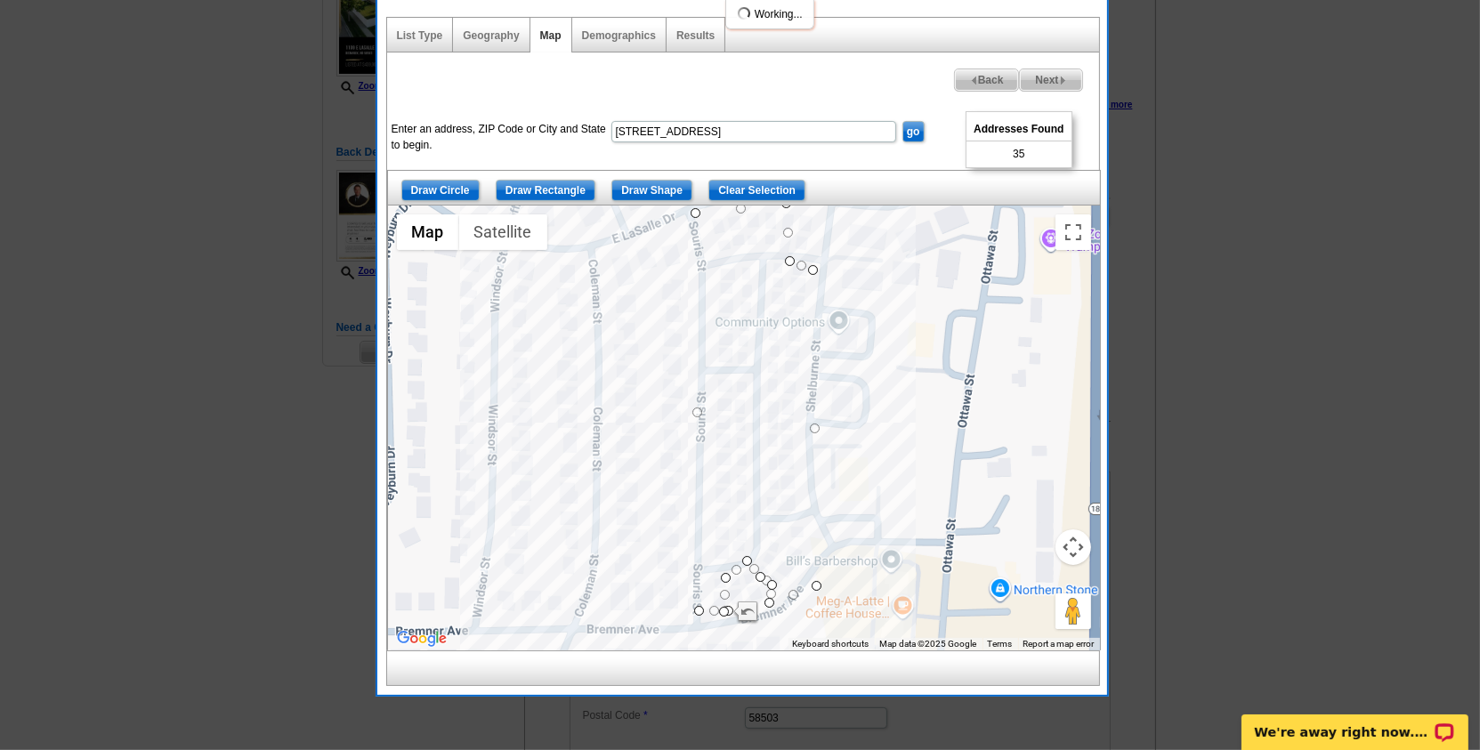
scroll to position [238, 0]
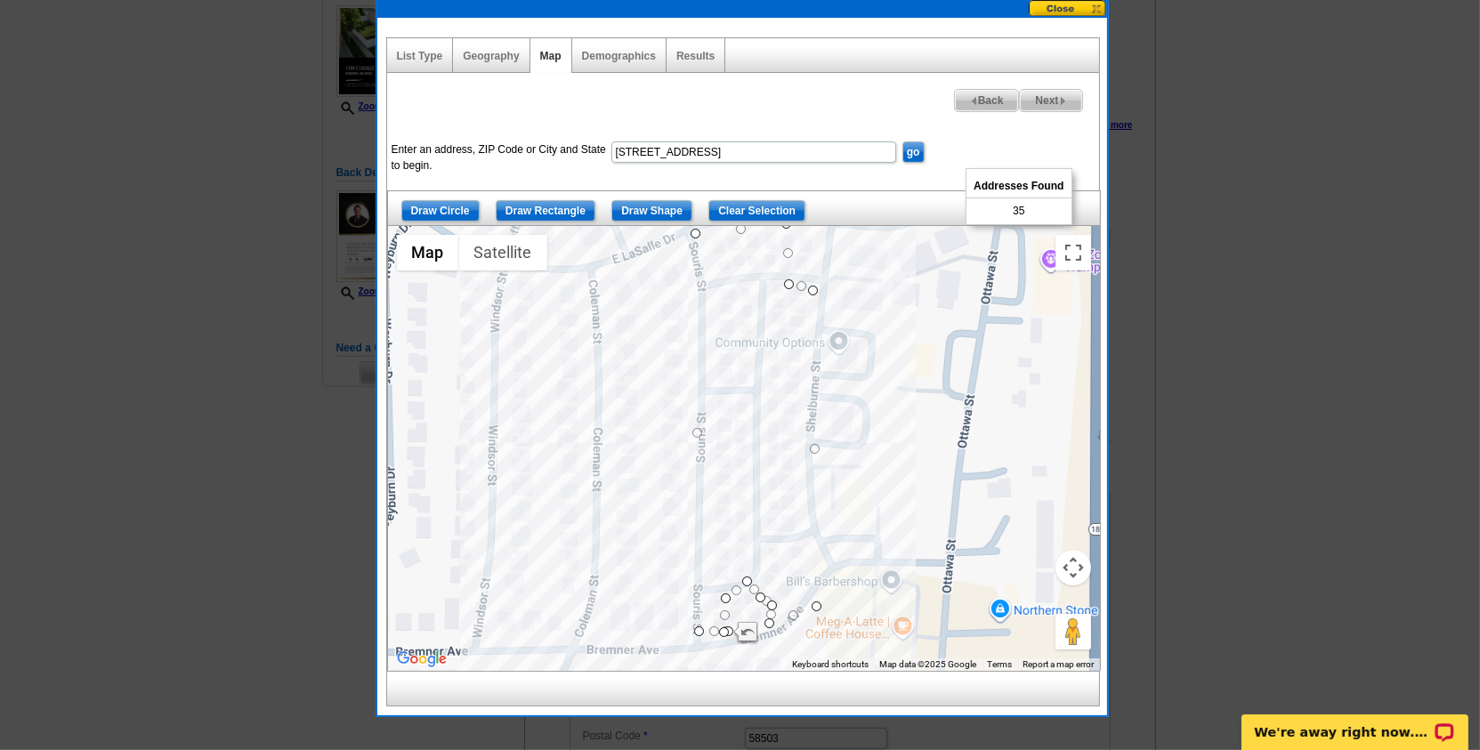
click at [785, 449] on div at bounding box center [1100, 449] width 712 height 0
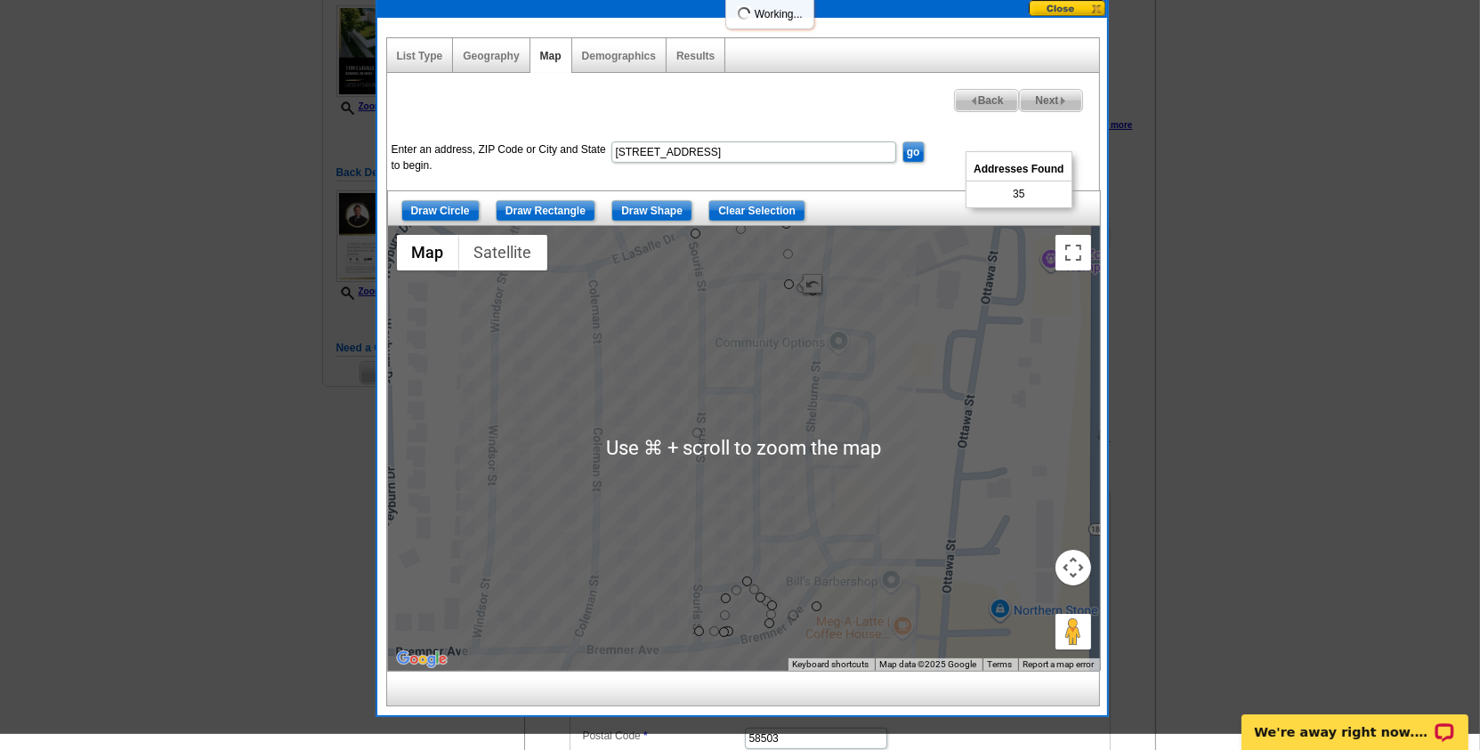
scroll to position [210, 0]
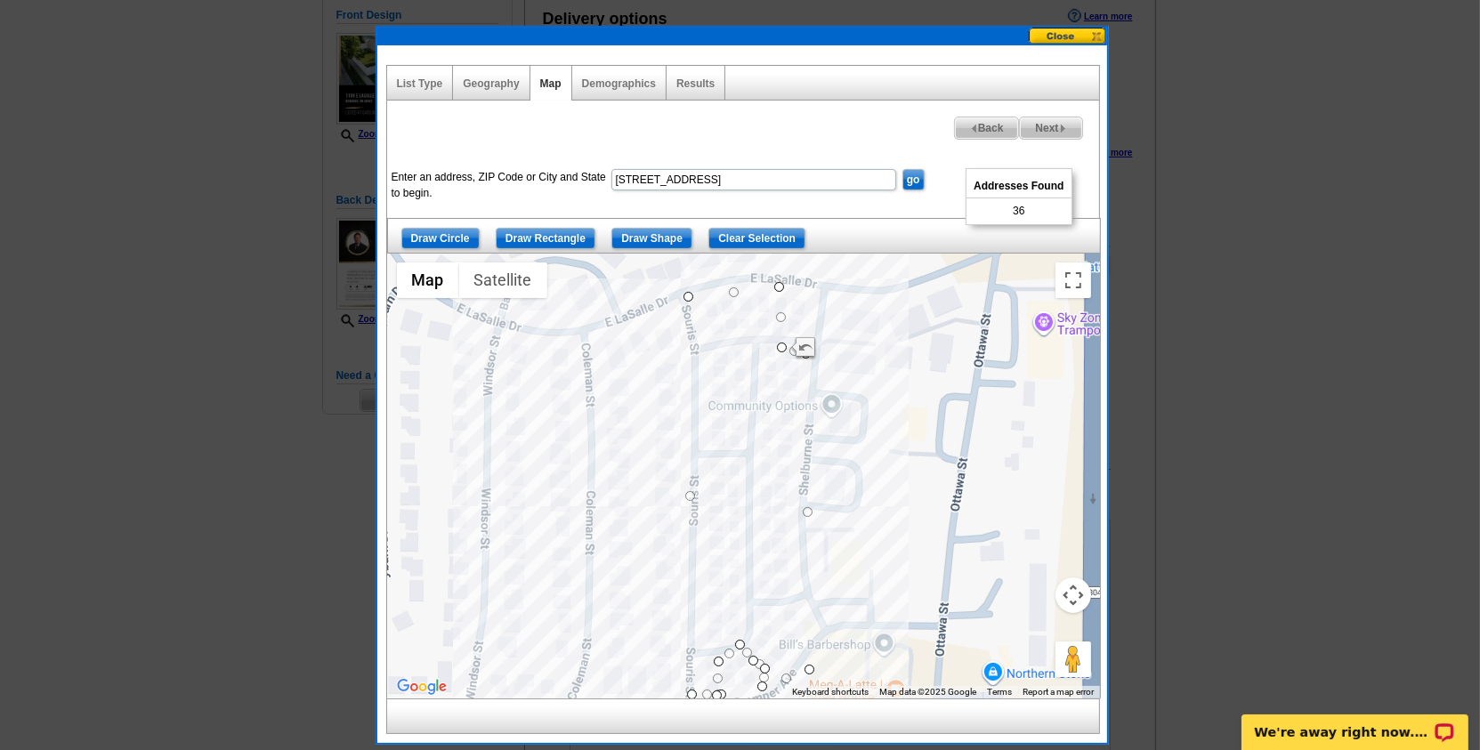
drag, startPoint x: 854, startPoint y: 371, endPoint x: 847, endPoint y: 409, distance: 38.1
click at [847, 409] on div at bounding box center [744, 476] width 712 height 445
click at [785, 289] on div at bounding box center [744, 476] width 712 height 445
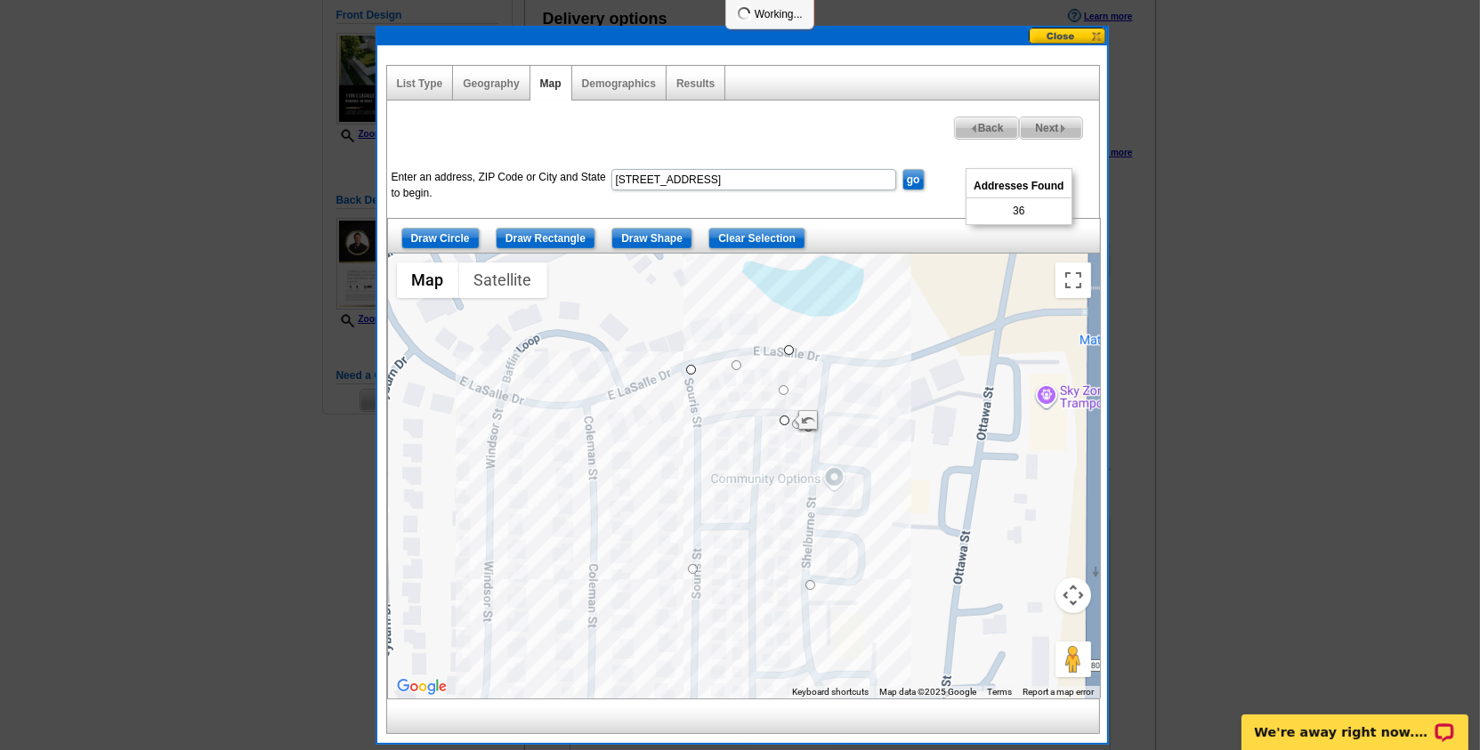
drag, startPoint x: 782, startPoint y: 285, endPoint x: 789, endPoint y: 348, distance: 63.6
click at [789, 476] on div at bounding box center [1100, 476] width 712 height 0
click at [780, 476] on div at bounding box center [1100, 476] width 712 height 0
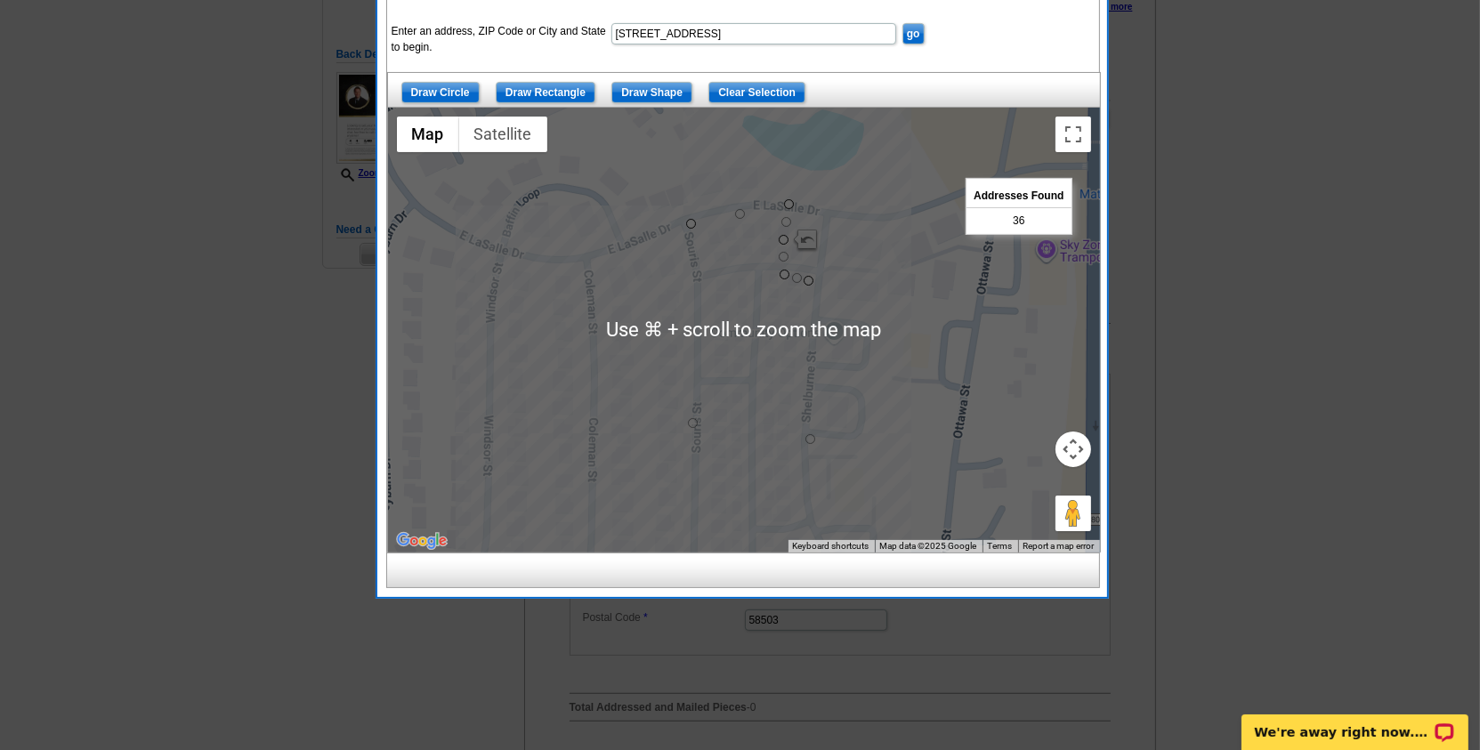
scroll to position [368, 0]
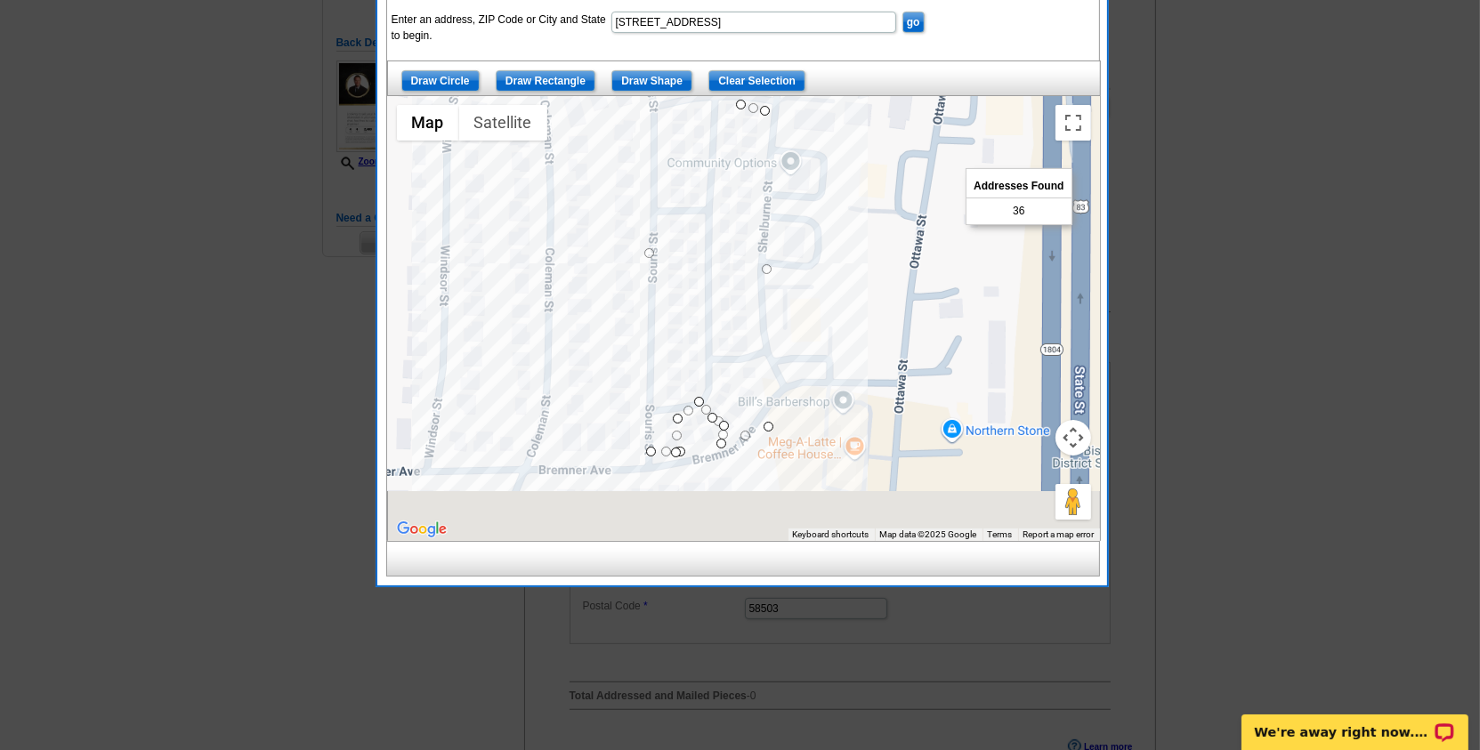
drag, startPoint x: 935, startPoint y: 404, endPoint x: 889, endPoint y: 243, distance: 167.6
click at [889, 243] on div at bounding box center [744, 318] width 712 height 445
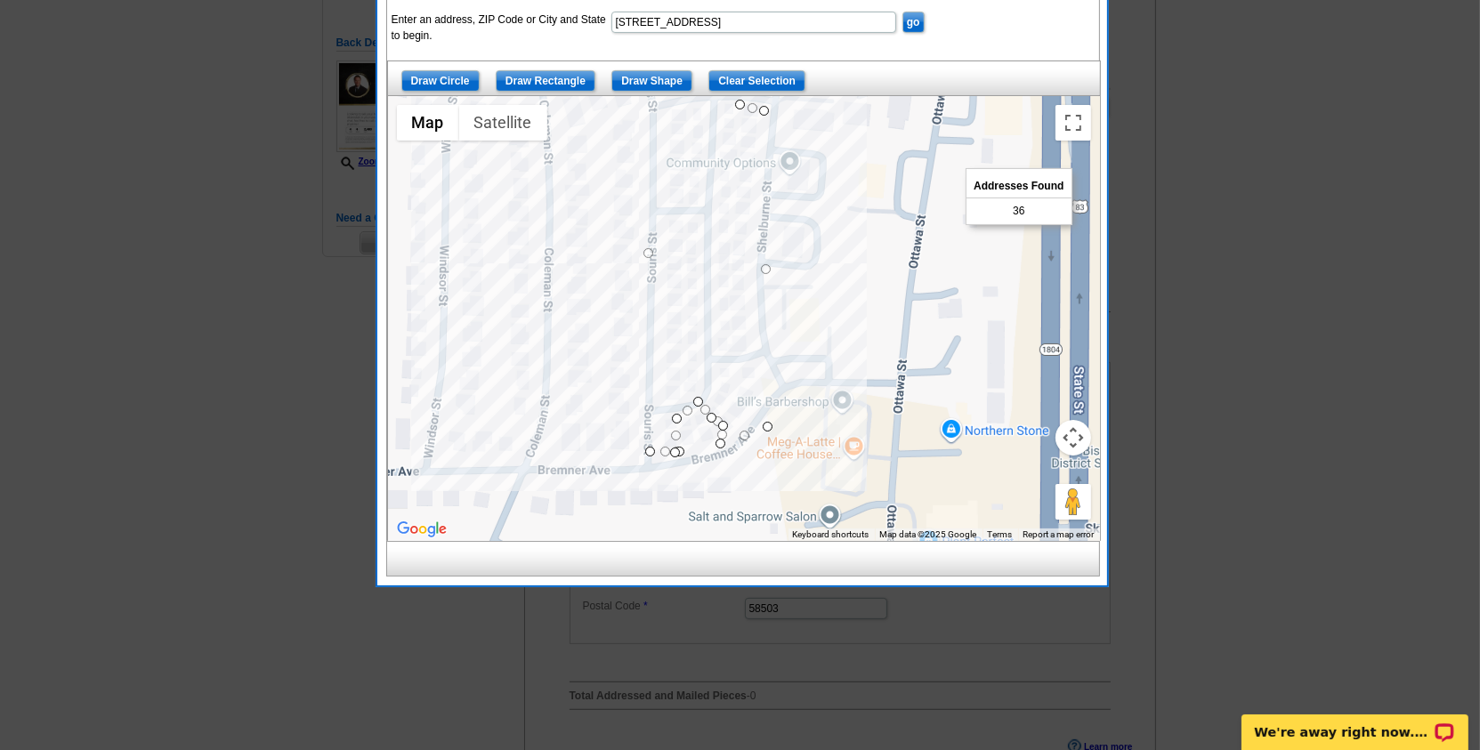
click at [1247, 363] on div at bounding box center [740, 191] width 1480 height 1119
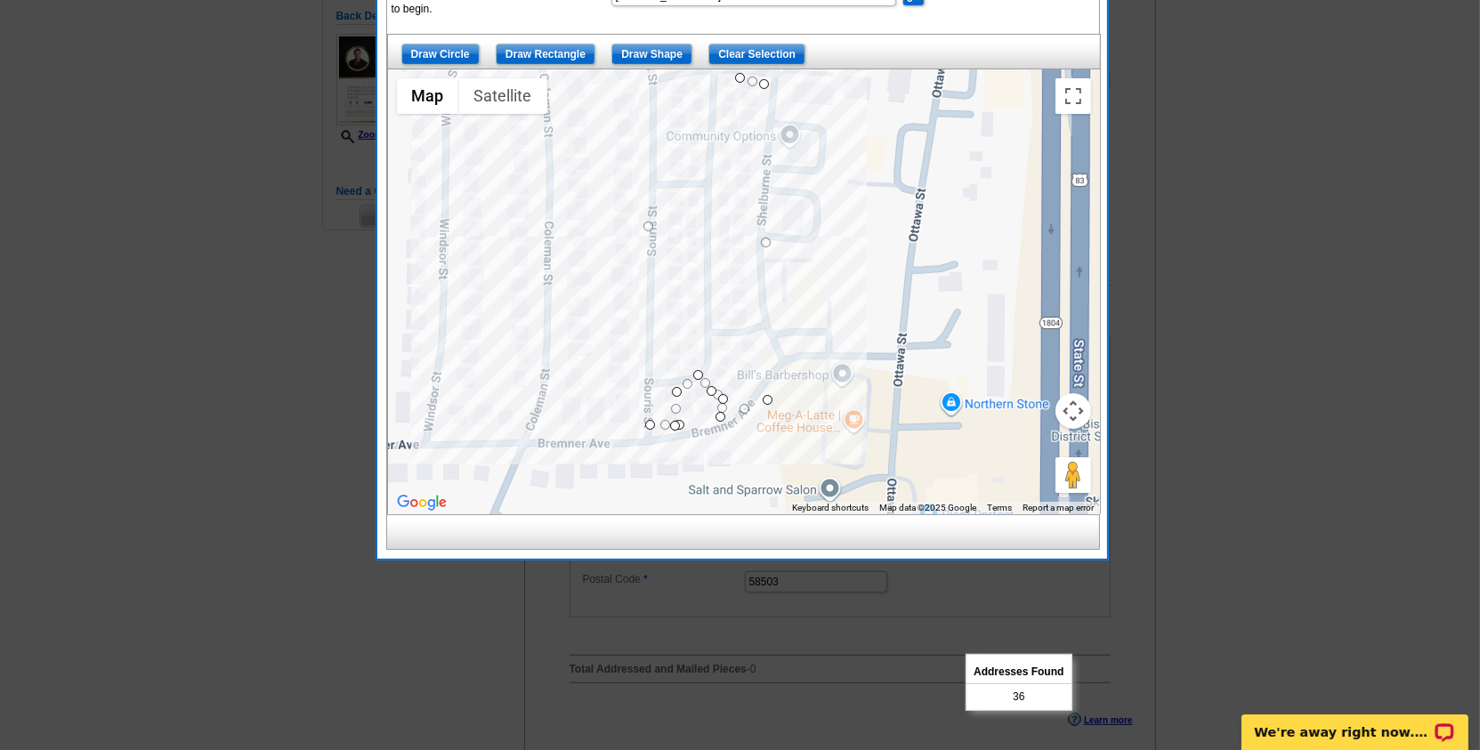
scroll to position [150, 0]
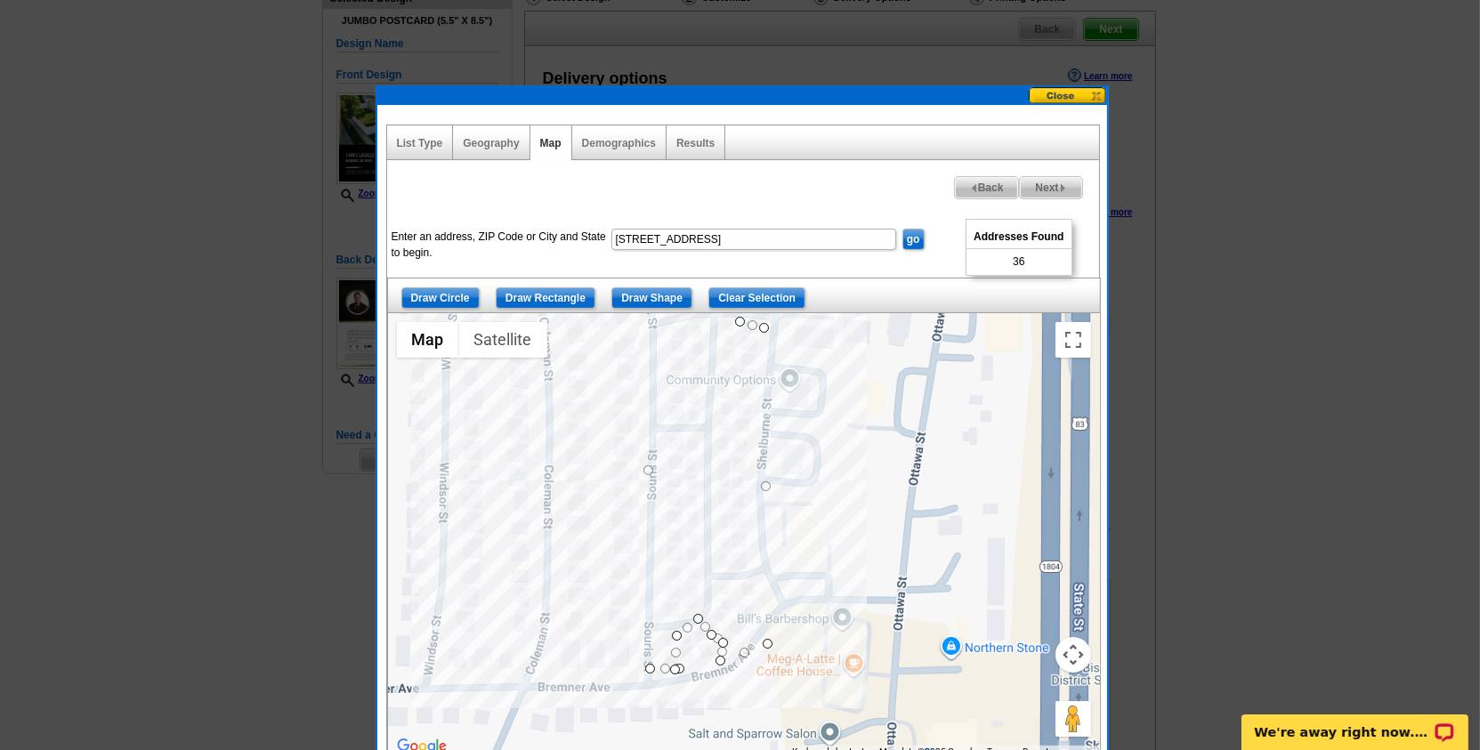
click at [1038, 190] on span "Next" at bounding box center [1050, 187] width 61 height 21
select select
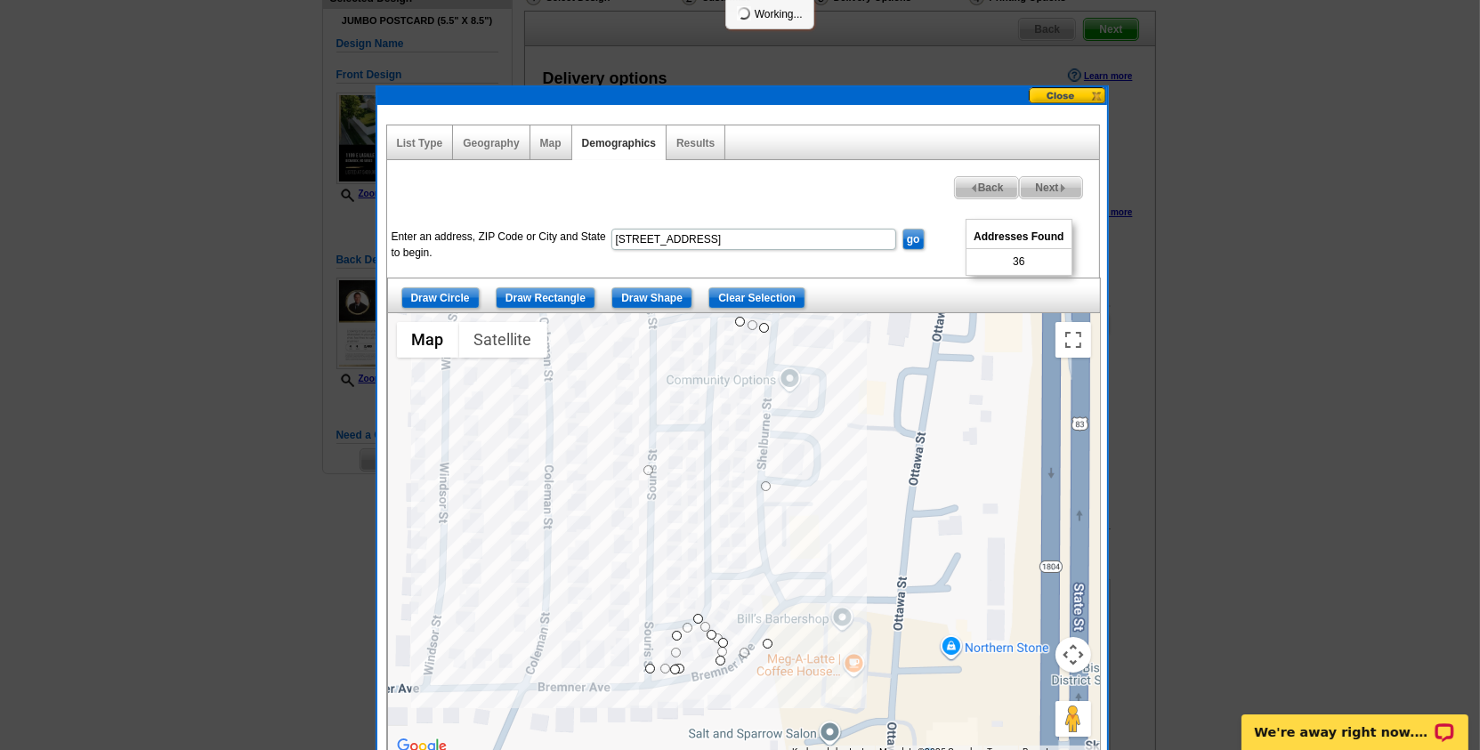
select select
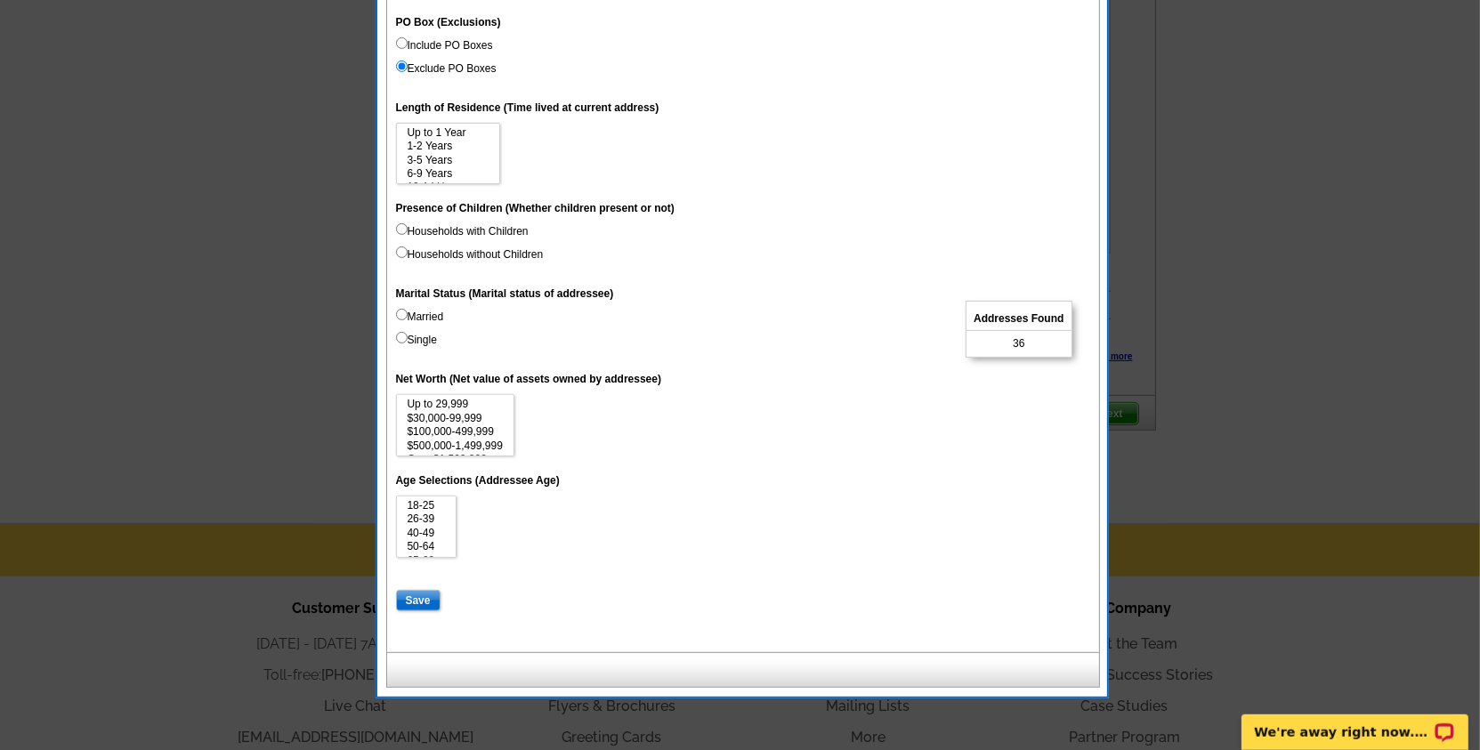
scroll to position [891, 0]
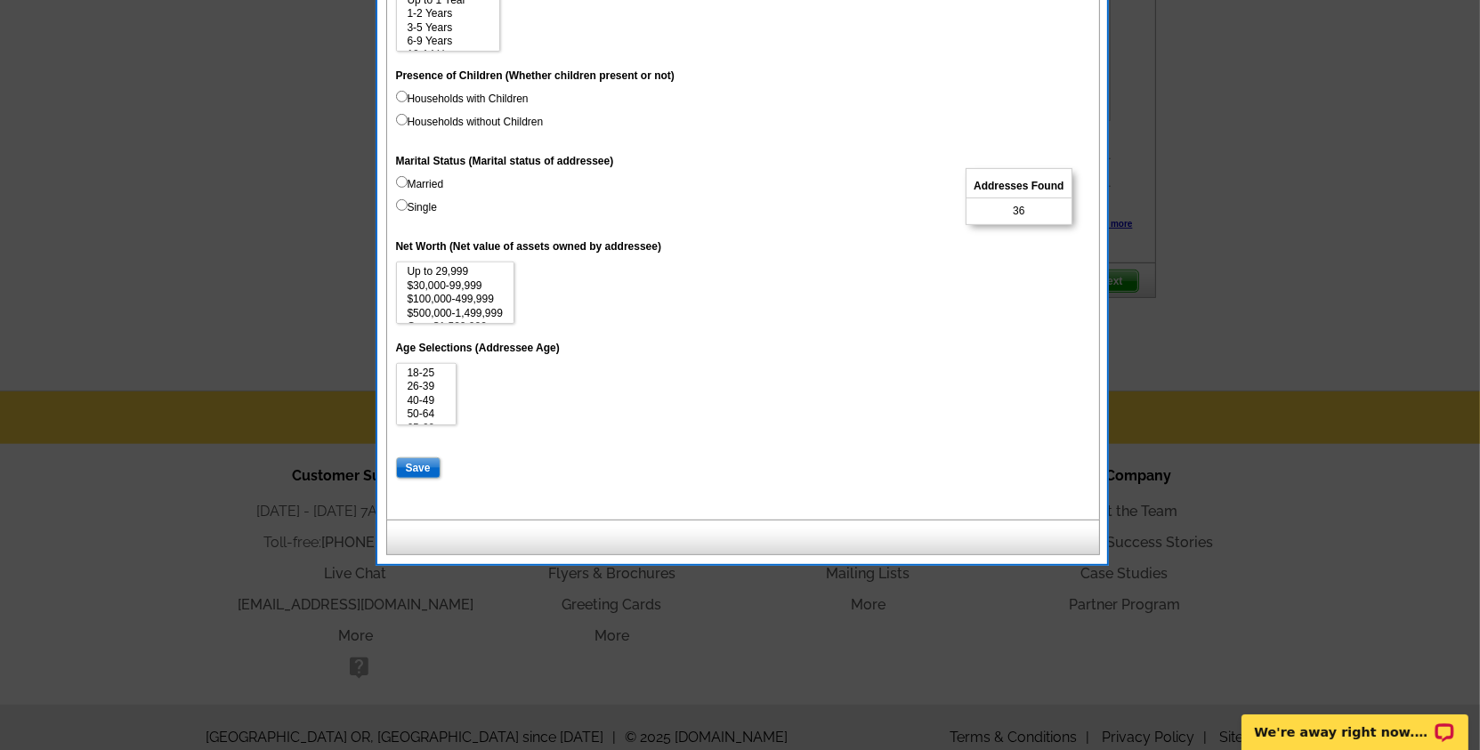
click at [424, 457] on dt at bounding box center [743, 445] width 694 height 25
click at [425, 479] on input "Save" at bounding box center [418, 467] width 45 height 21
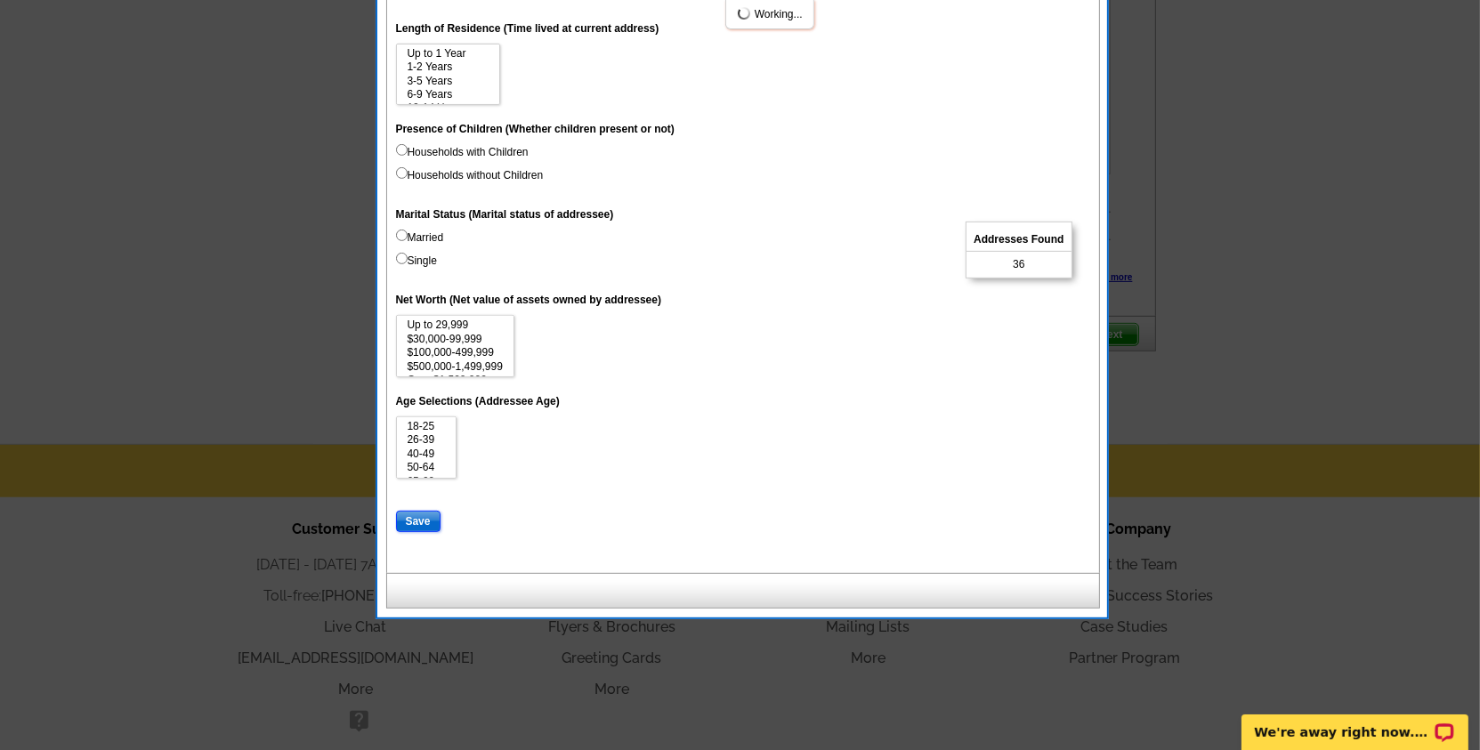
select select
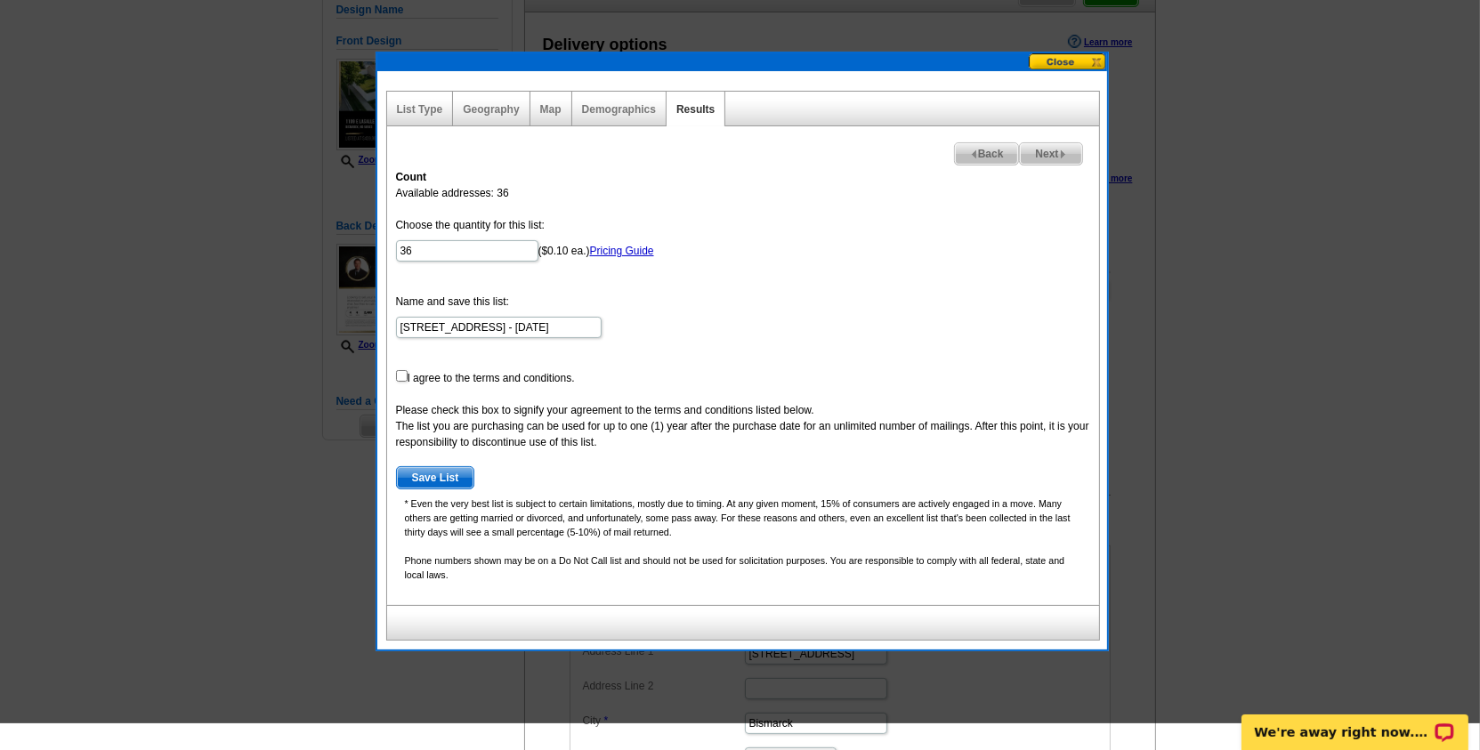
scroll to position [154, 0]
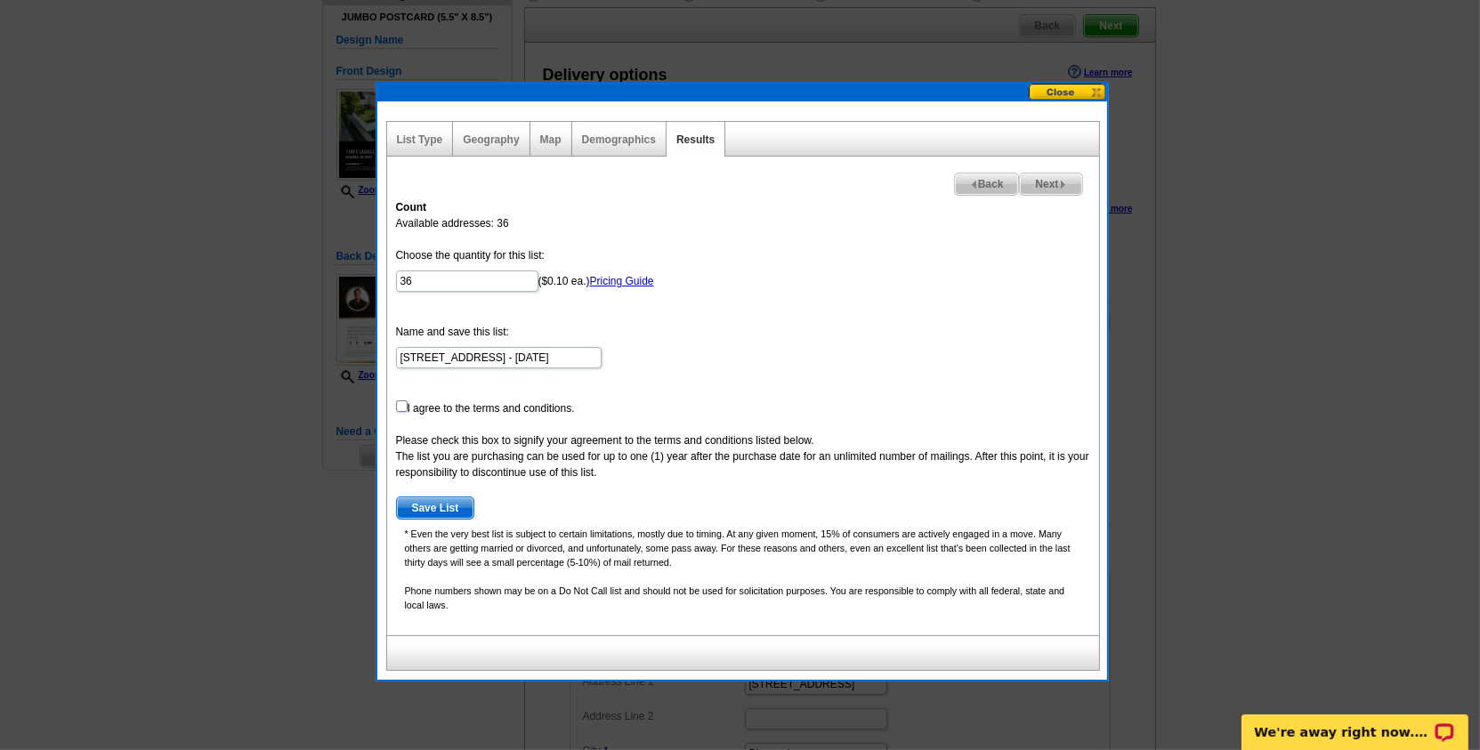
click at [403, 407] on input "checkbox" at bounding box center [402, 407] width 12 height 12
checkbox input "true"
click at [438, 498] on span "Save List" at bounding box center [435, 508] width 77 height 21
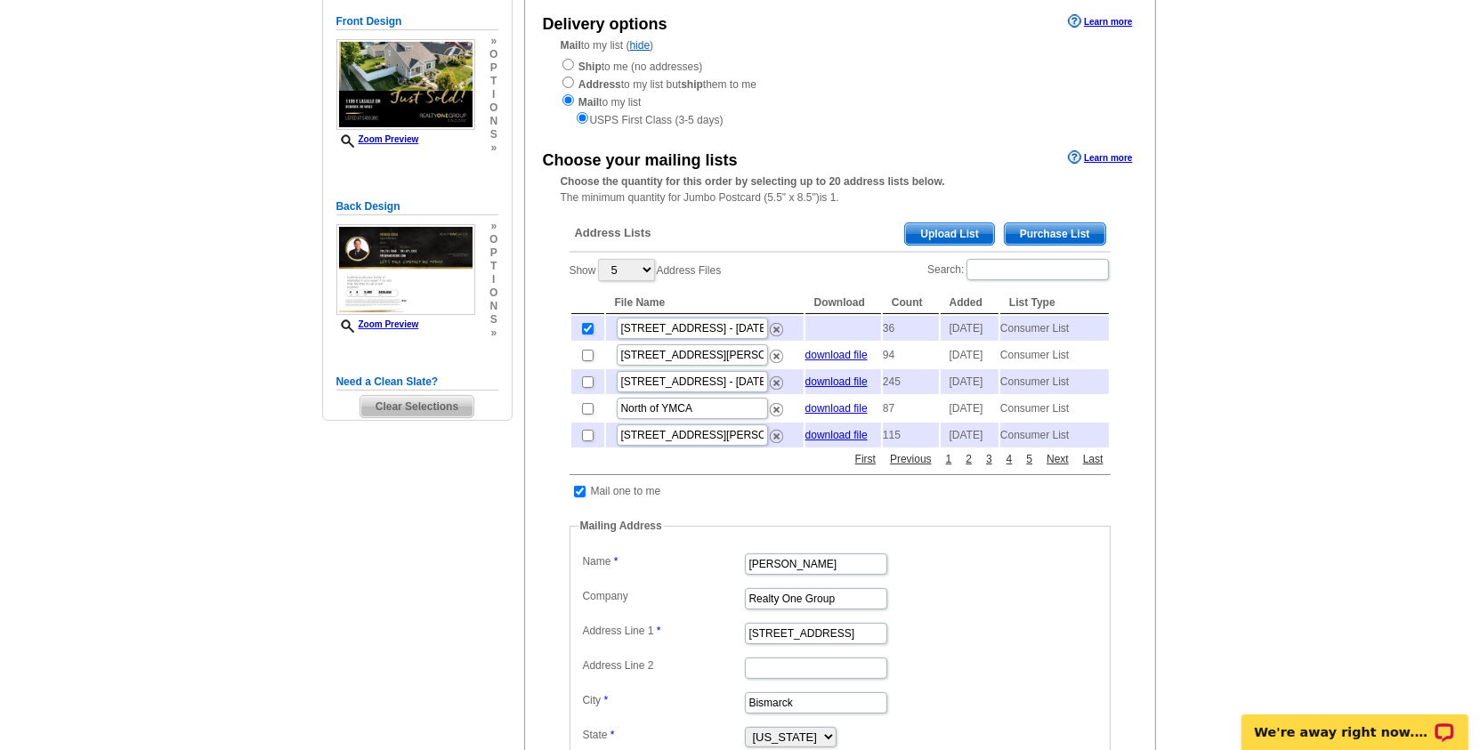
scroll to position [230, 0]
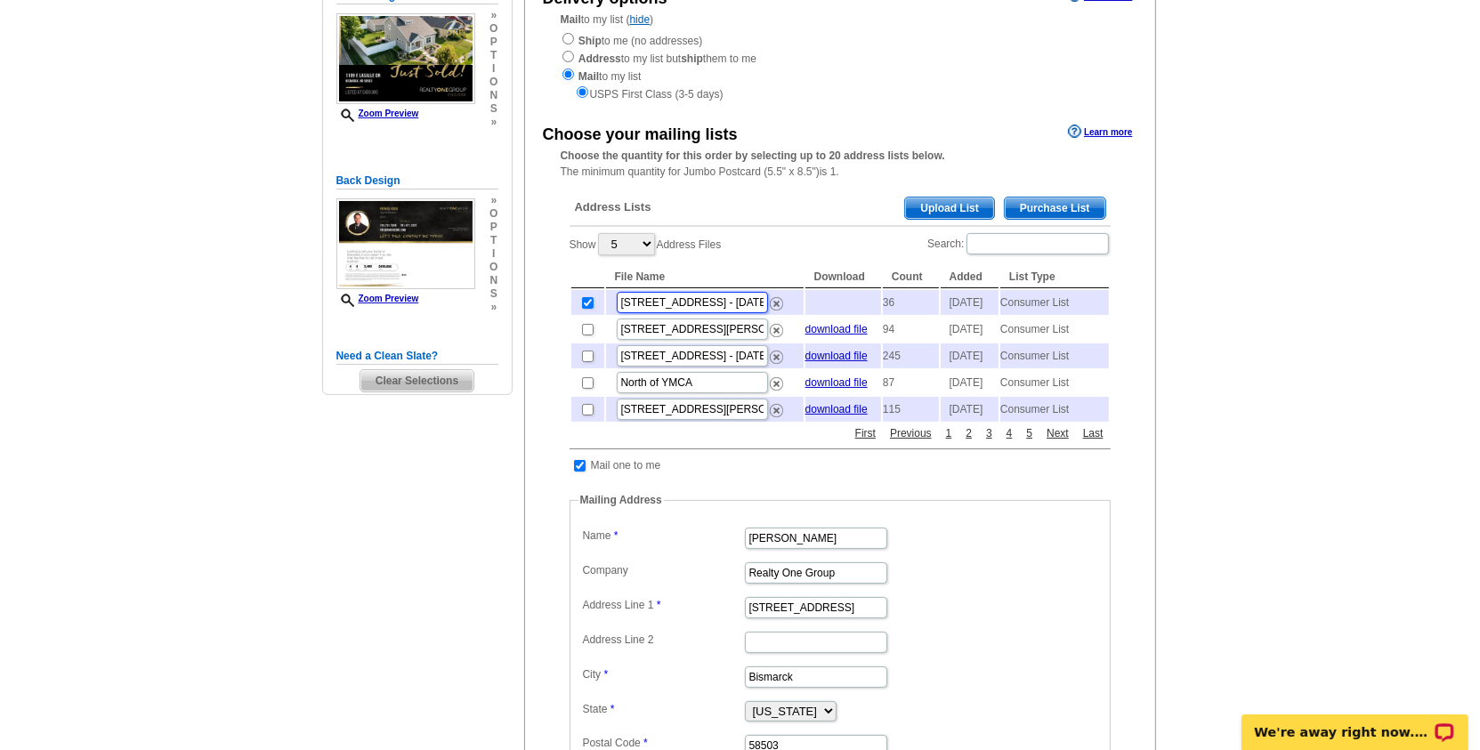
click at [725, 303] on input "1109 E Lasalle Dr. Bismarck, ND - Sep 05" at bounding box center [692, 302] width 151 height 21
click at [984, 299] on td "2025-09-05" at bounding box center [970, 302] width 58 height 25
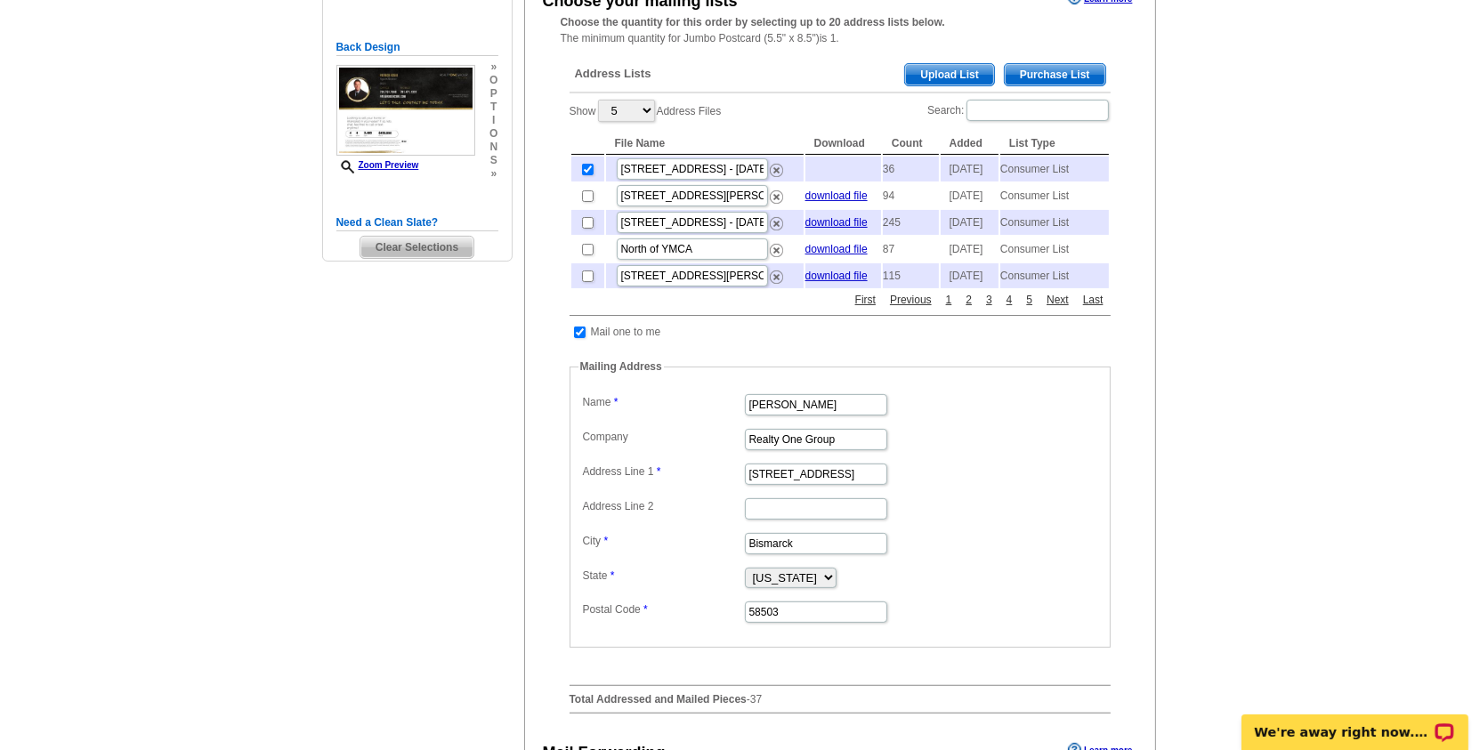
scroll to position [644, 0]
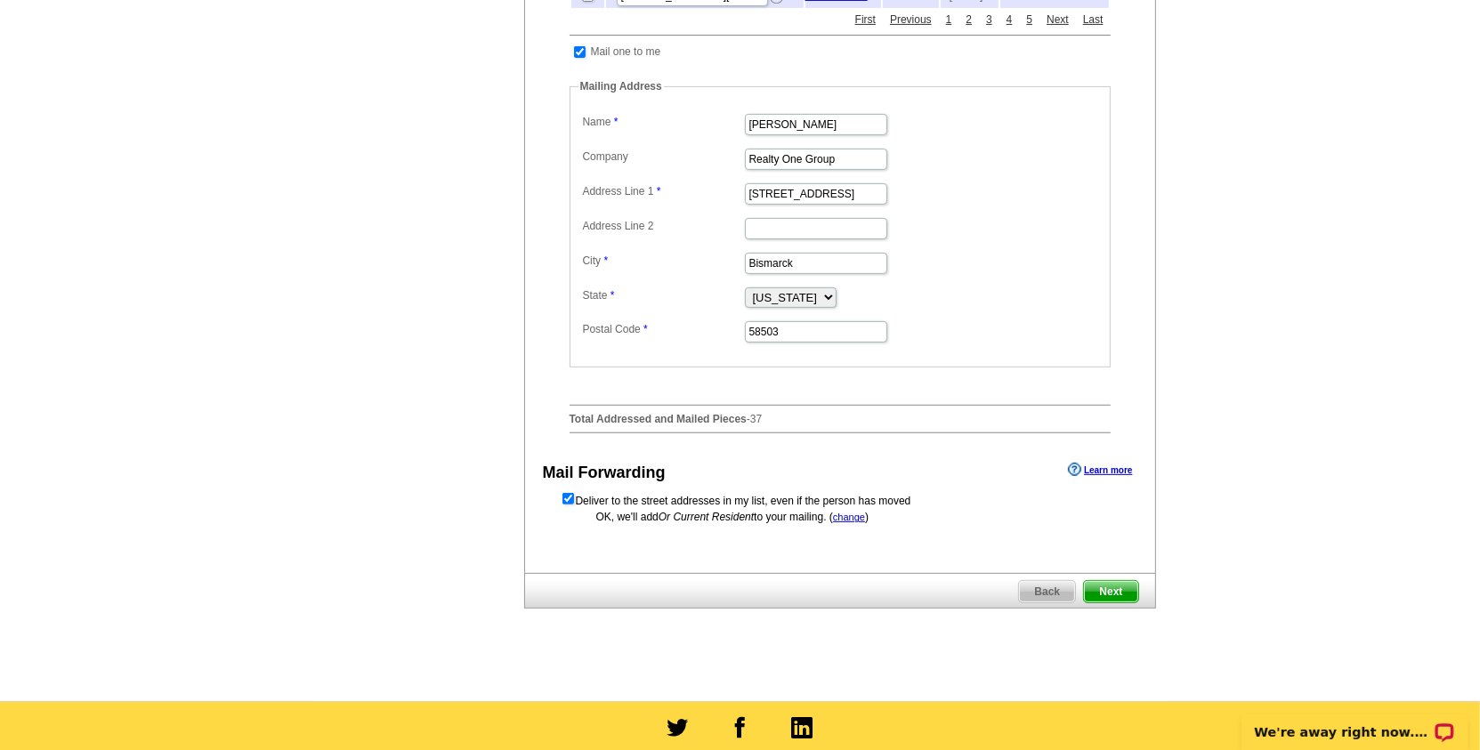
click at [1120, 581] on span "Next" at bounding box center [1110, 591] width 53 height 21
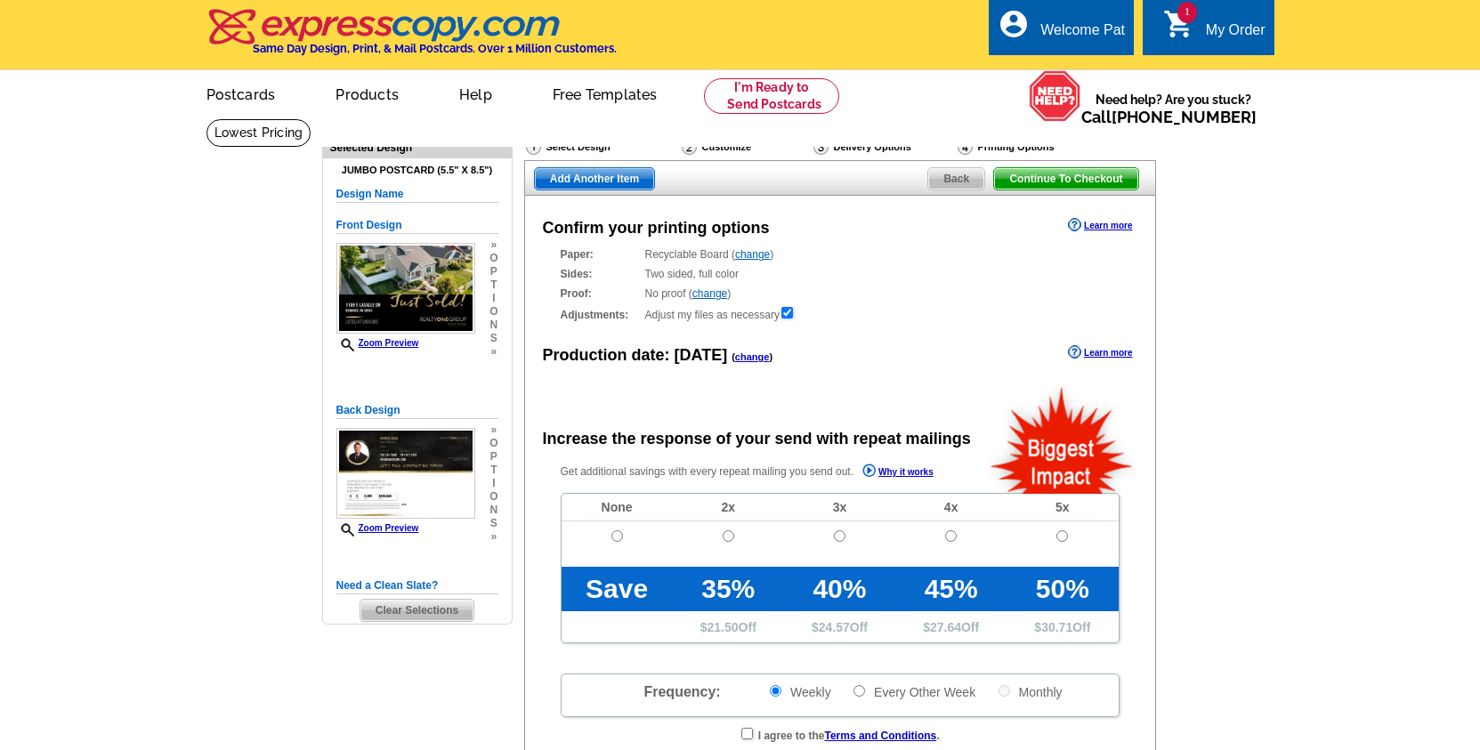
scroll to position [131, 0]
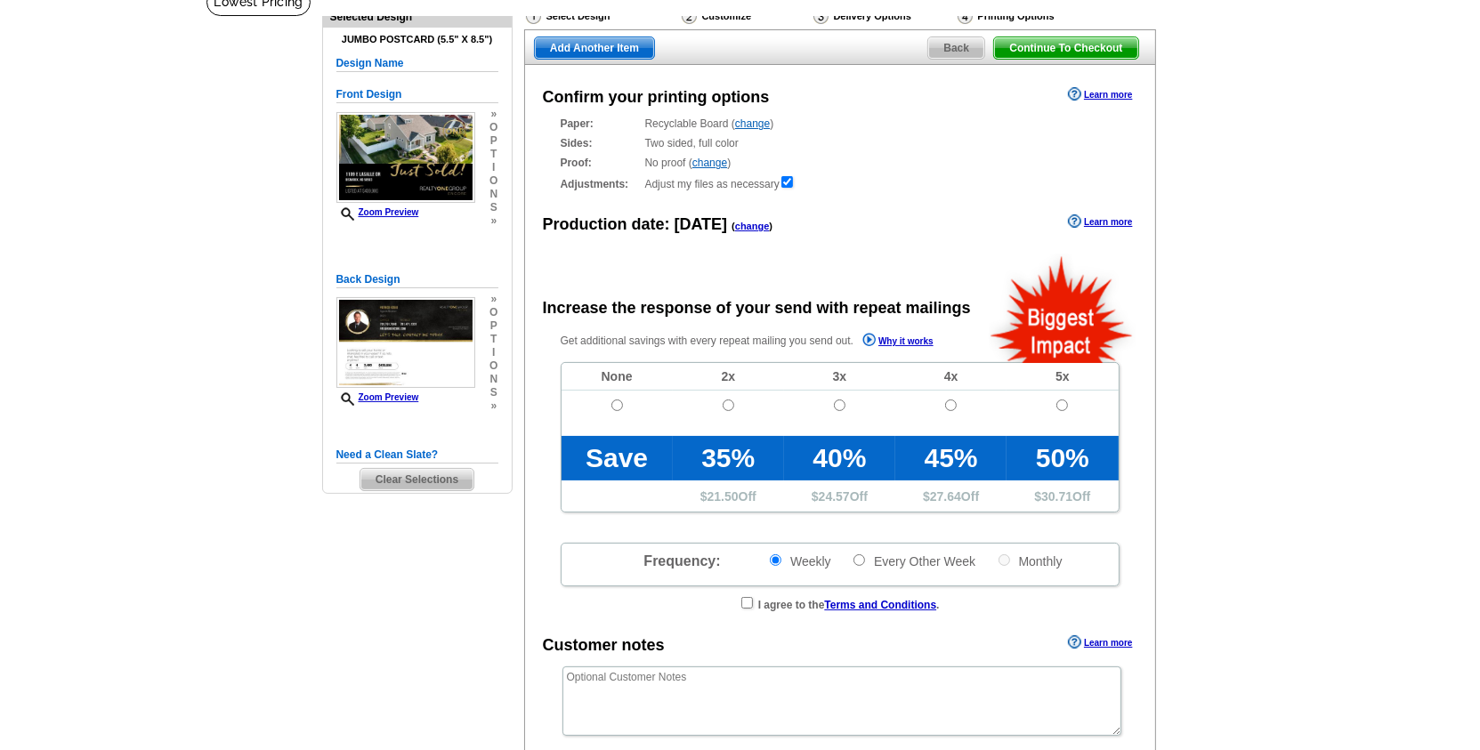
radio input "false"
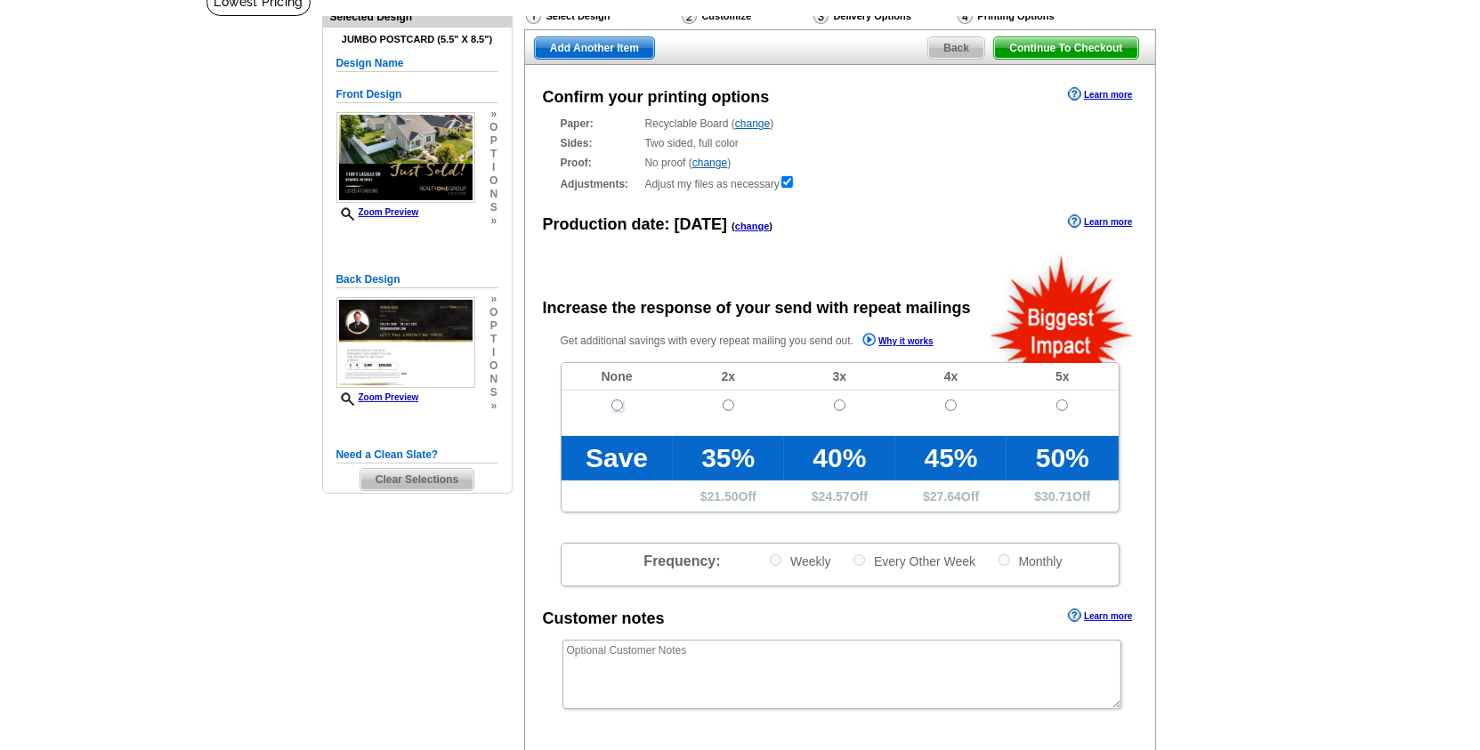
click at [621, 403] on input "radio" at bounding box center [617, 406] width 12 height 12
radio input "true"
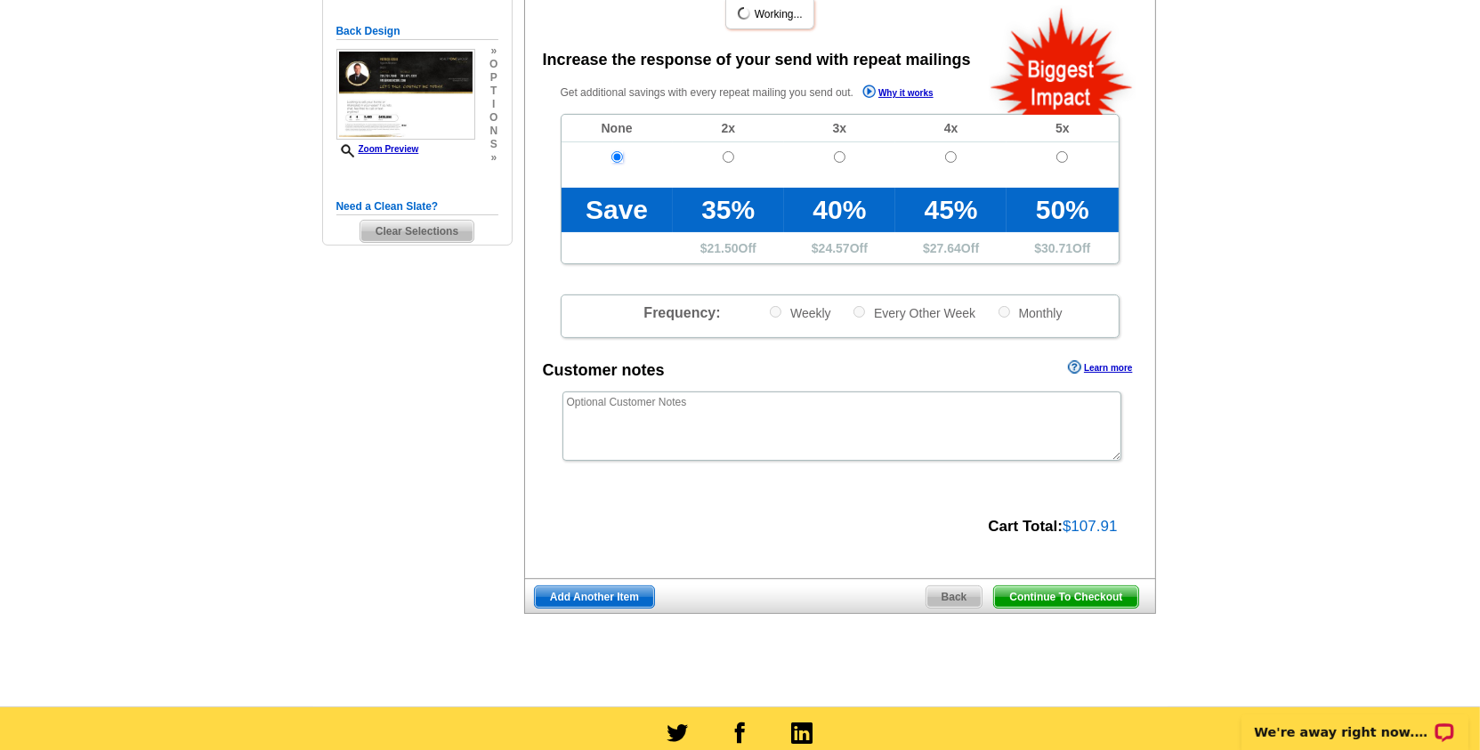
scroll to position [458, 0]
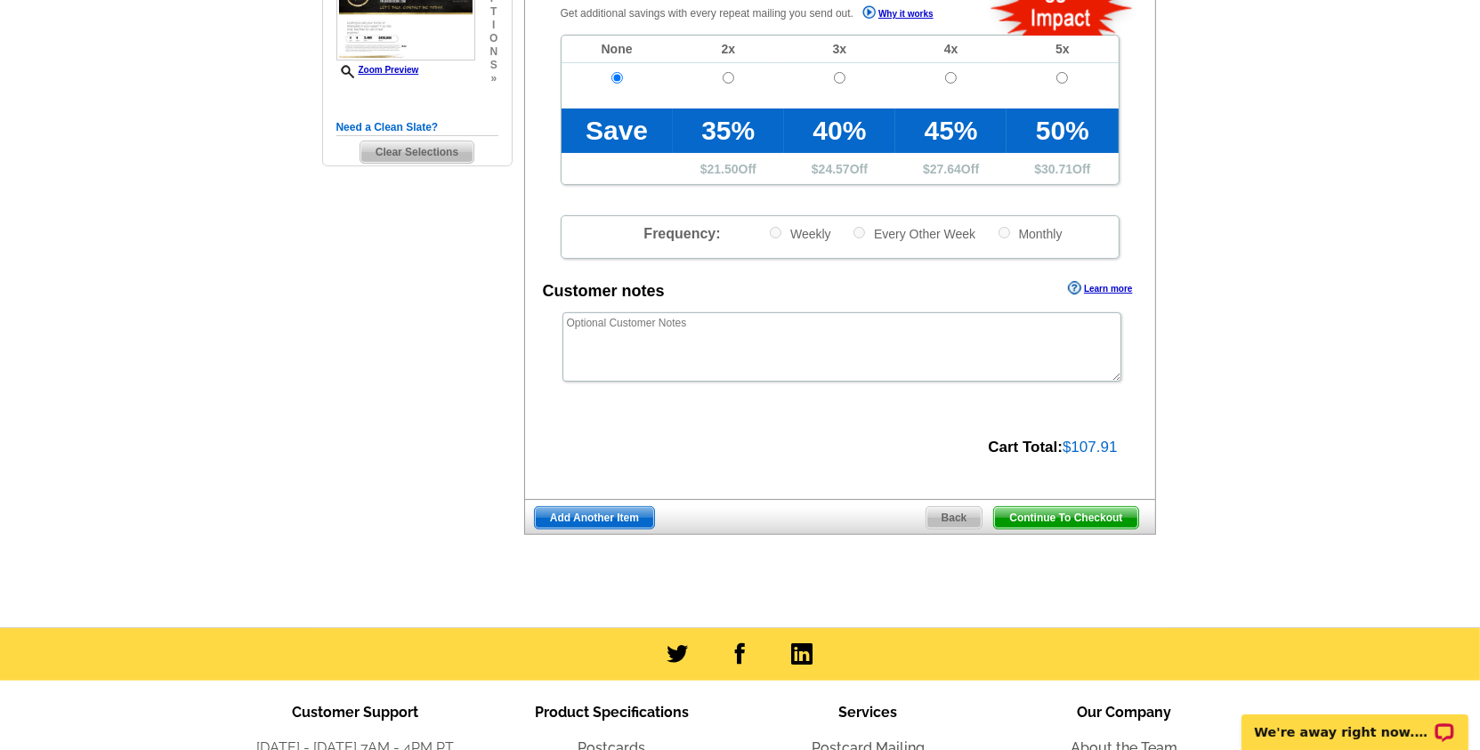
click at [1047, 512] on span "Continue To Checkout" at bounding box center [1065, 517] width 143 height 21
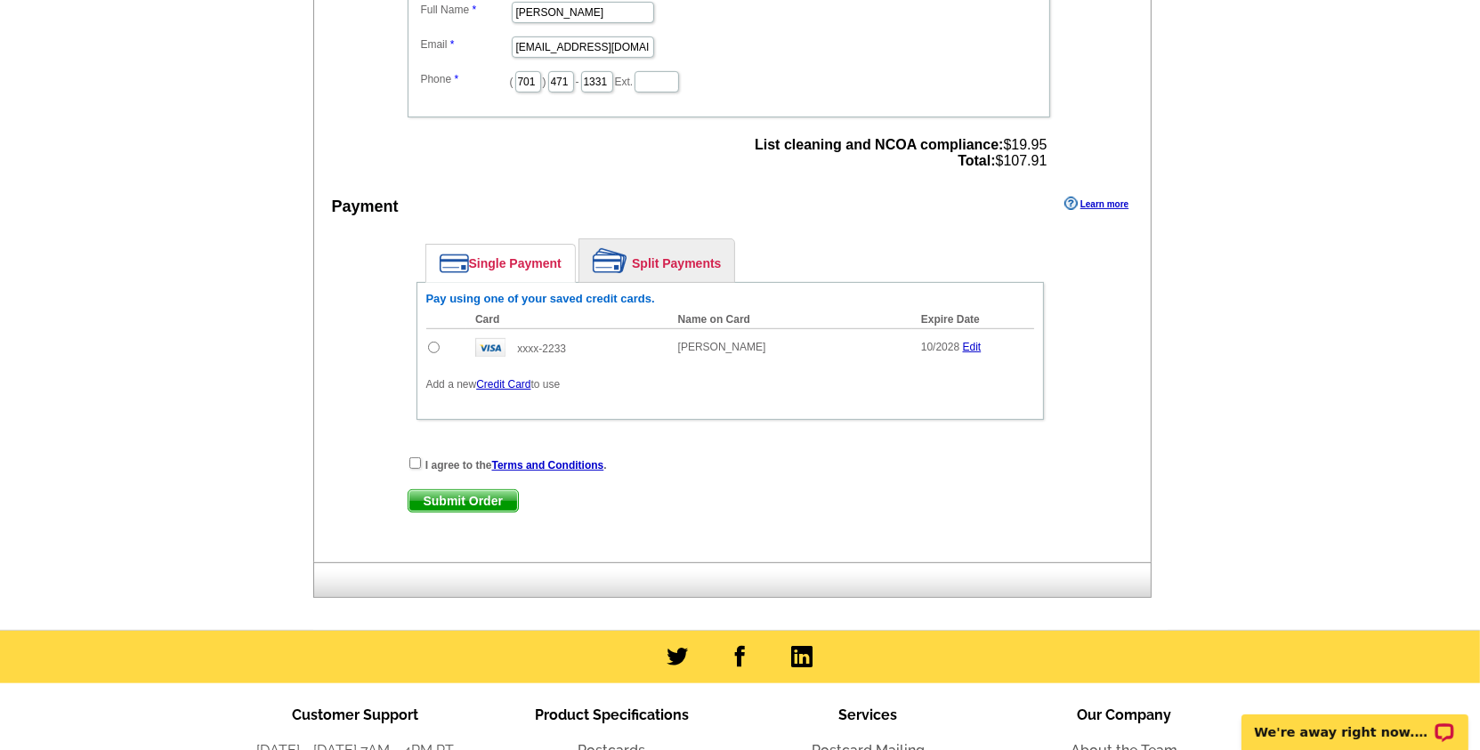
click at [432, 345] on input "radio" at bounding box center [434, 348] width 12 height 12
radio input "true"
click at [419, 459] on input "checkbox" at bounding box center [415, 463] width 12 height 12
checkbox input "true"
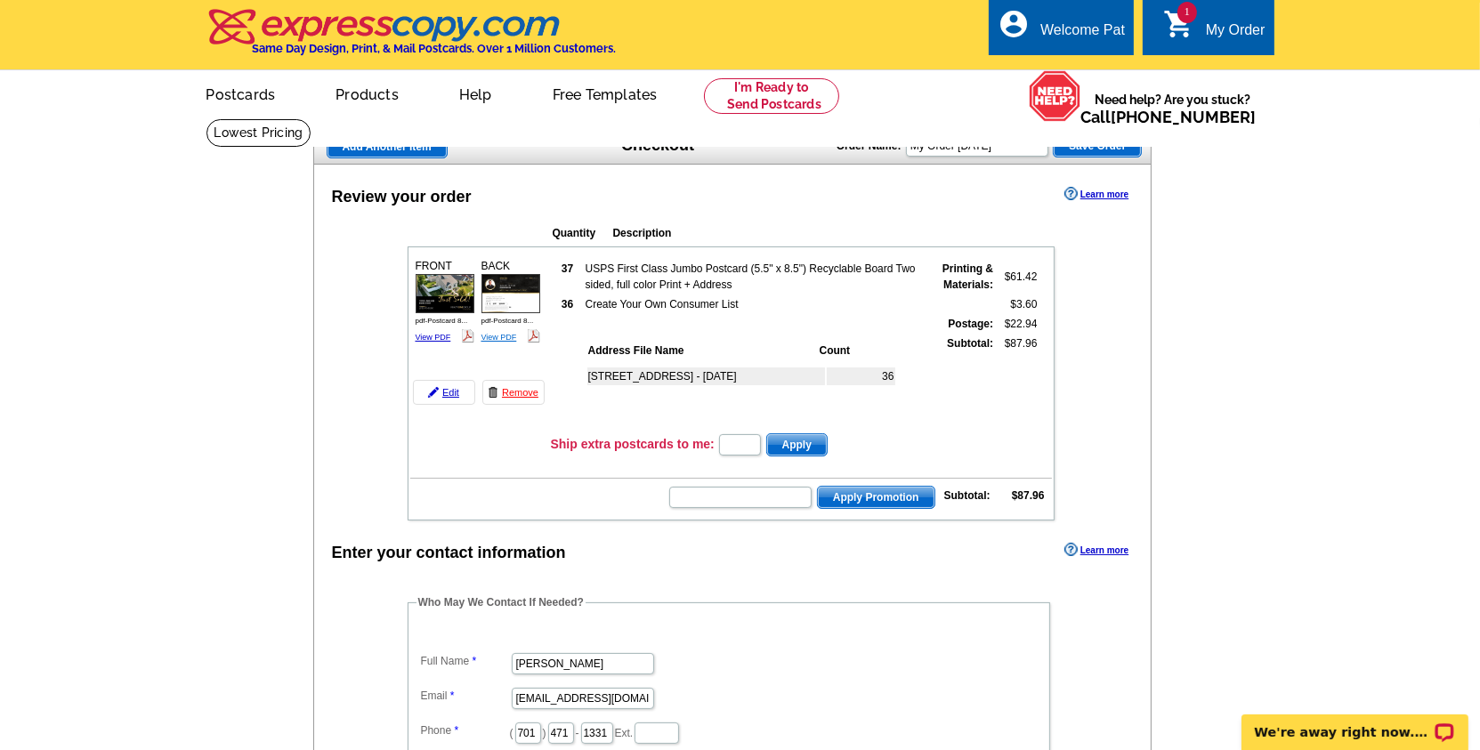
click at [501, 336] on link "View PDF" at bounding box center [500, 337] width 36 height 9
click at [440, 333] on link "View PDF" at bounding box center [434, 337] width 36 height 9
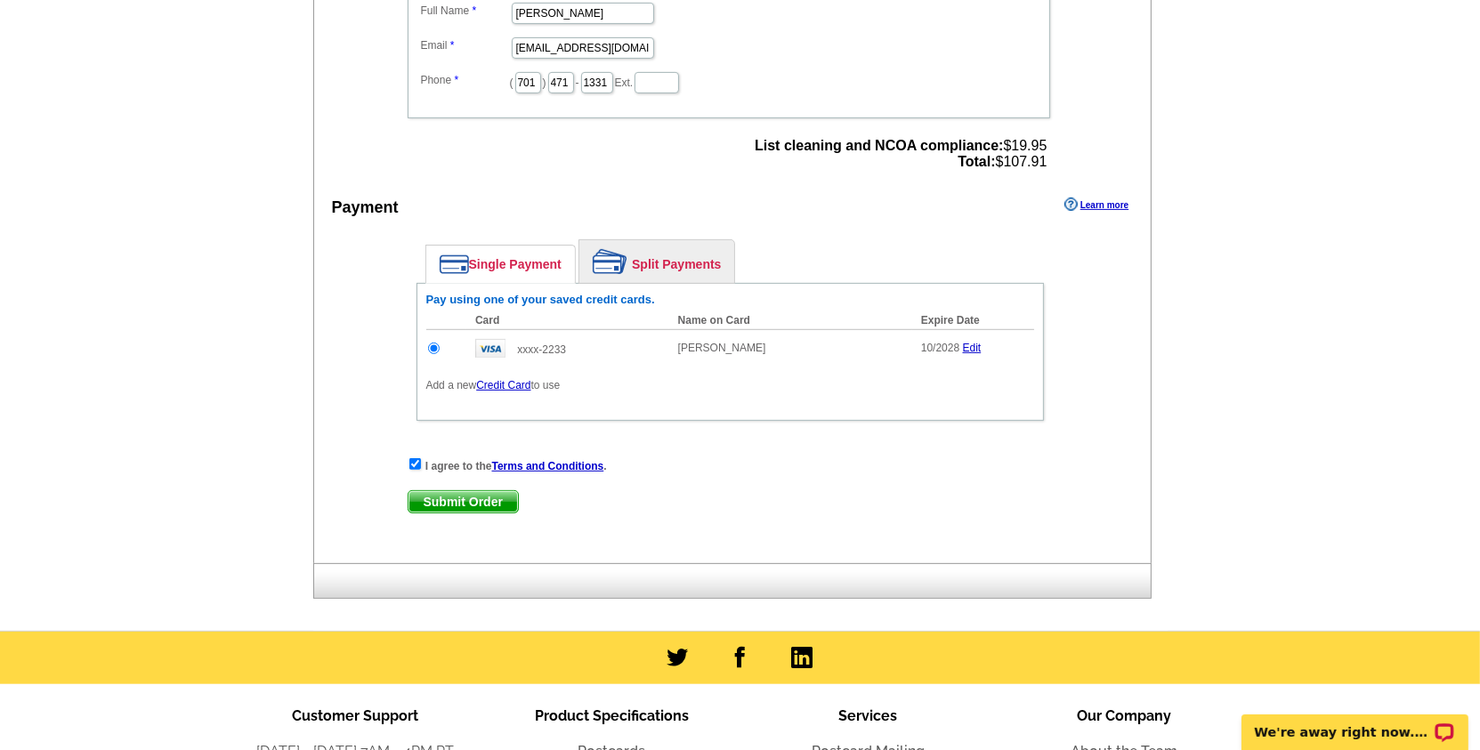
scroll to position [746, 0]
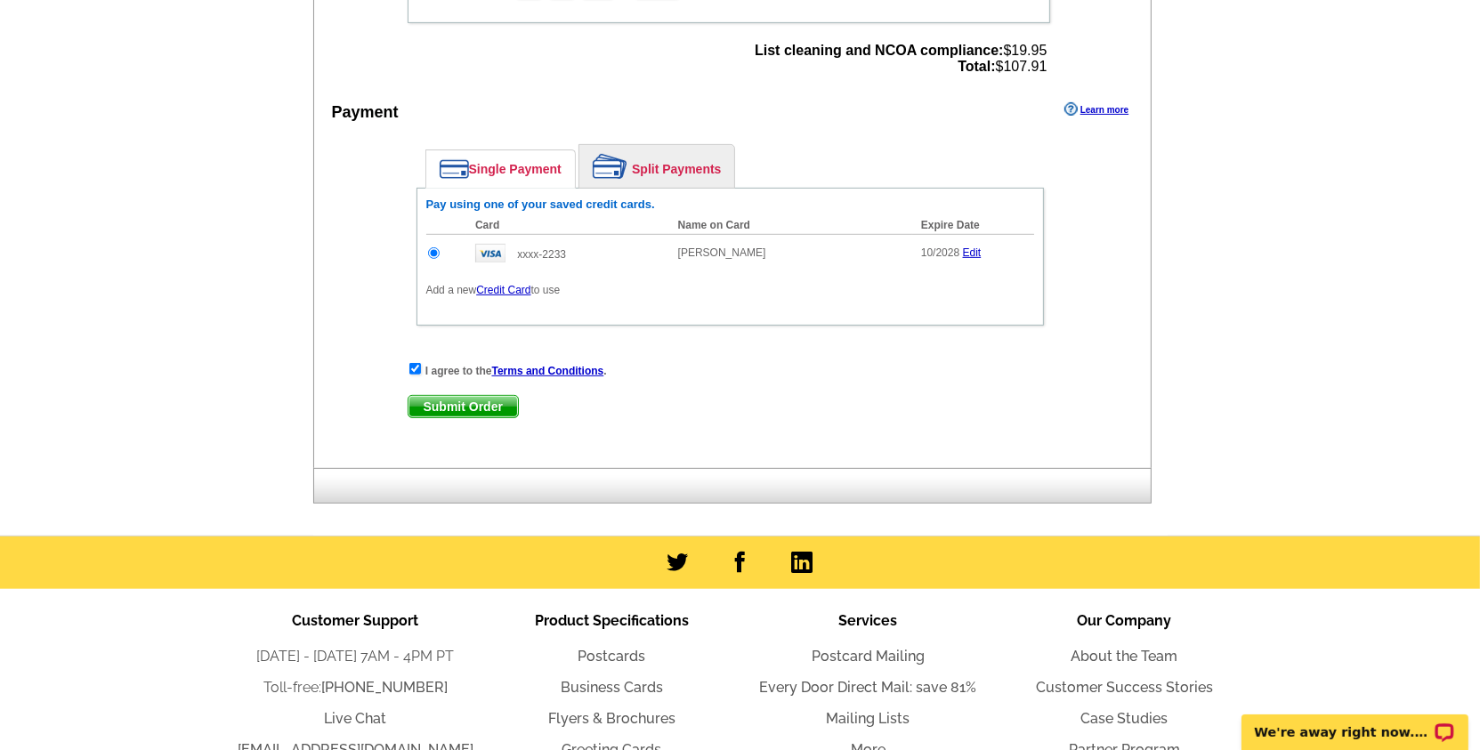
click at [471, 396] on span "Submit Order" at bounding box center [463, 406] width 109 height 21
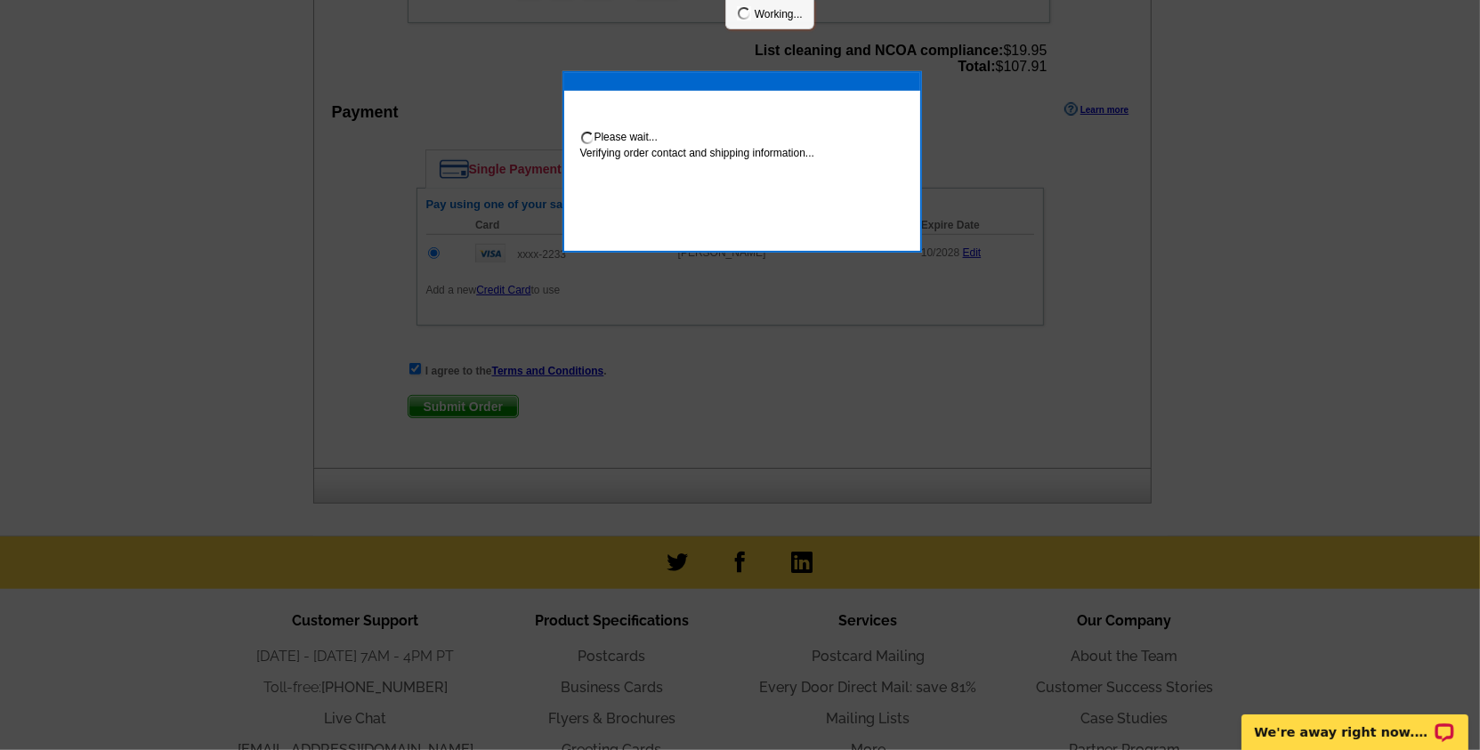
scroll to position [739, 0]
